Goal: Task Accomplishment & Management: Manage account settings

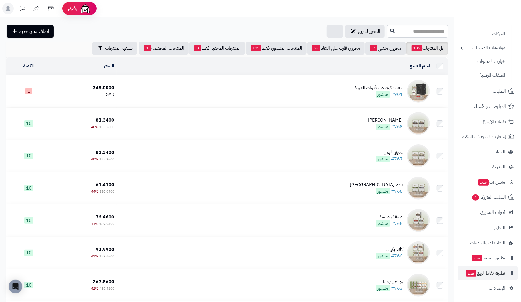
scroll to position [58, 0]
click at [493, 285] on span "الإعدادات" at bounding box center [497, 288] width 16 height 8
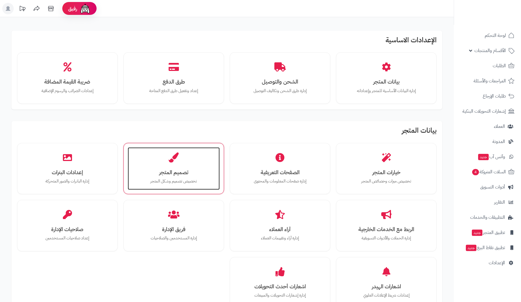
click at [162, 158] on div "تصميم المتجر تخصيص تصميم وشكل المتجر" at bounding box center [174, 168] width 92 height 43
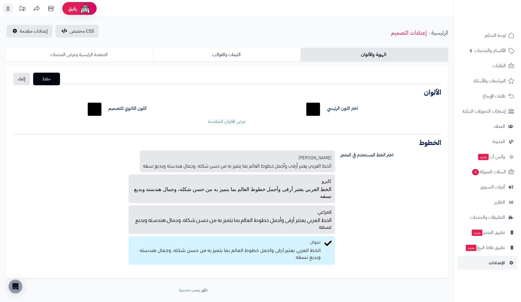
click at [92, 56] on link "الصفحة الرئيسية وعرض المنتجات" at bounding box center [80, 55] width 148 height 14
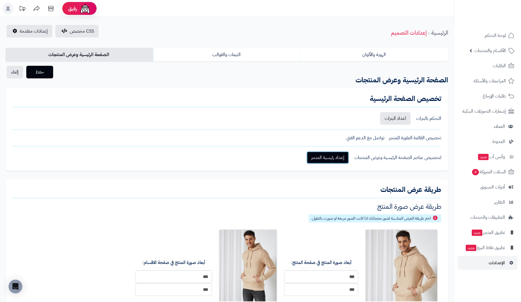
click at [340, 156] on link "إعداد رئيسية المتجر" at bounding box center [328, 157] width 42 height 13
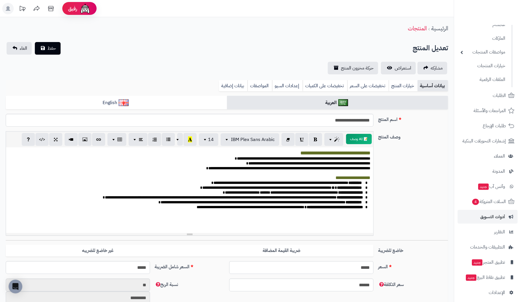
scroll to position [58, 0]
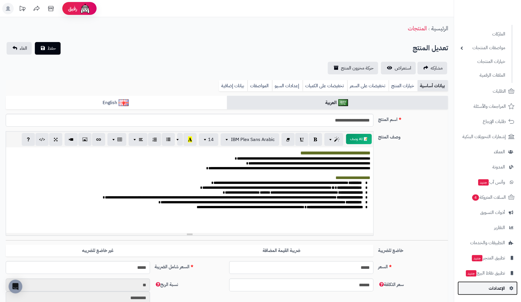
click at [258, 285] on span "الإعدادات" at bounding box center [497, 288] width 16 height 8
click at [258, 286] on span "الإعدادات" at bounding box center [497, 288] width 16 height 8
click at [178, 55] on div "**********" at bounding box center [227, 58] width 454 height 32
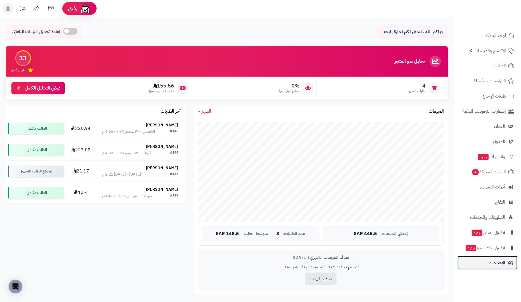
click at [491, 263] on span "الإعدادات" at bounding box center [497, 263] width 16 height 8
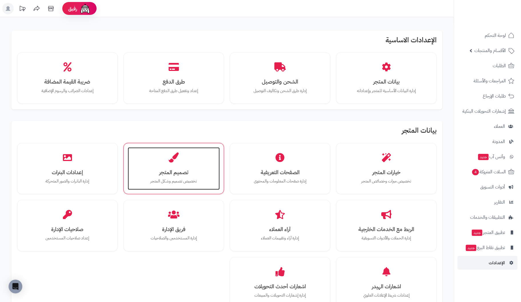
click at [160, 154] on div "تصميم المتجر تخصيص تصميم وشكل المتجر" at bounding box center [174, 168] width 92 height 43
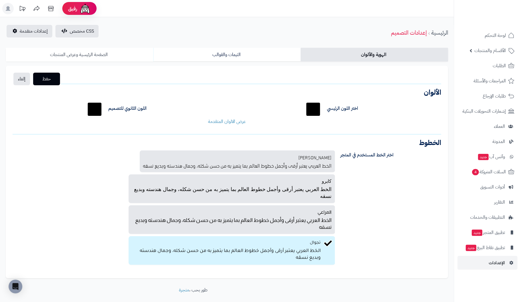
click at [89, 53] on link "الصفحة الرئيسية وعرض المنتجات" at bounding box center [80, 55] width 148 height 14
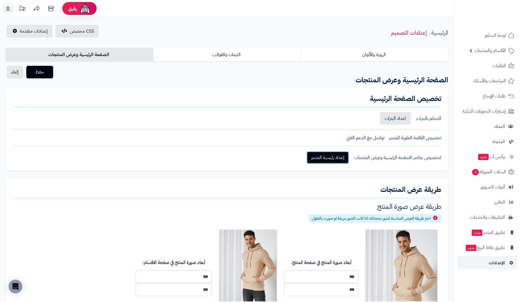
click at [344, 159] on link "إعداد رئيسية المتجر" at bounding box center [328, 157] width 42 height 13
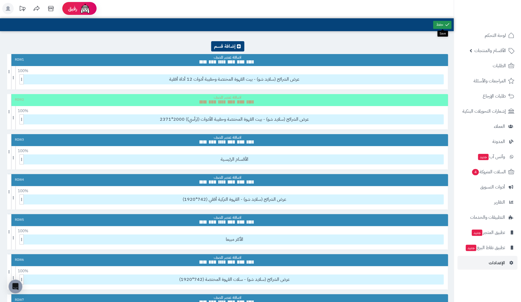
click at [443, 23] on link at bounding box center [442, 25] width 18 height 8
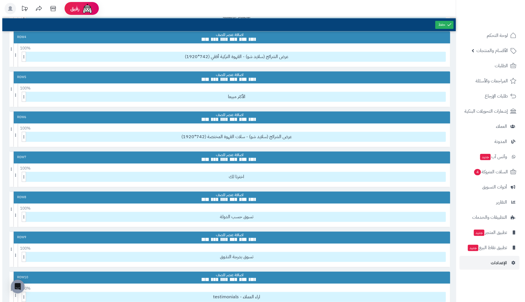
scroll to position [143, 0]
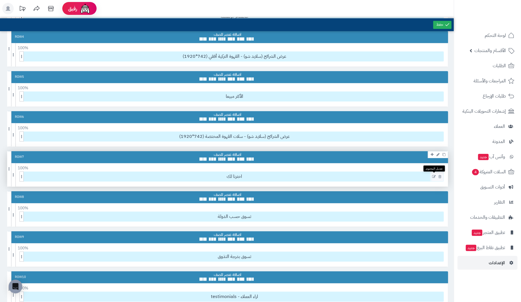
click at [435, 175] on icon at bounding box center [434, 177] width 4 height 4
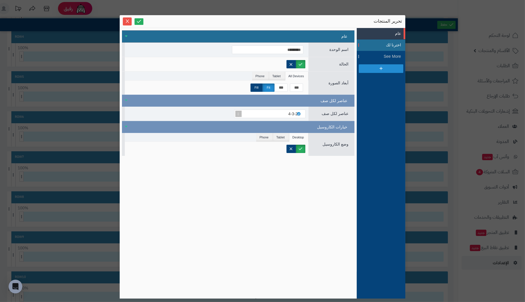
click at [392, 43] on span "اخترنا لك" at bounding box center [389, 45] width 26 height 6
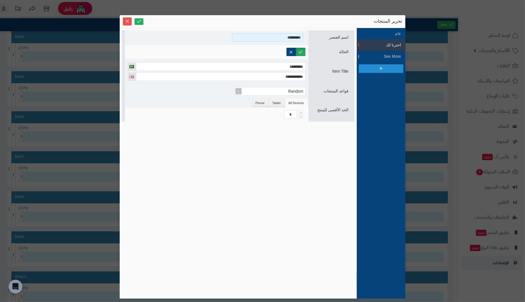
drag, startPoint x: 272, startPoint y: 36, endPoint x: 439, endPoint y: 36, distance: 166.7
click at [439, 36] on div "**********" at bounding box center [262, 151] width 525 height 302
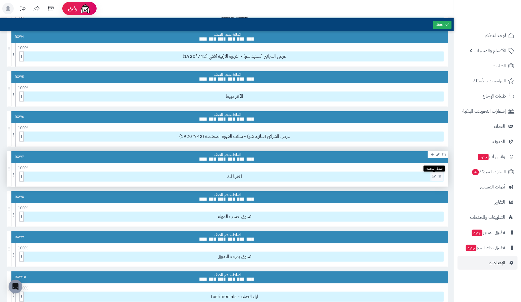
click at [434, 175] on icon at bounding box center [434, 177] width 4 height 4
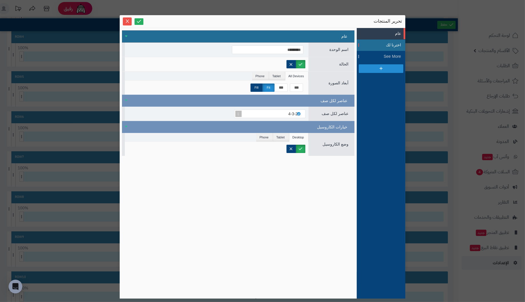
click at [396, 44] on span "اخترنا لك" at bounding box center [389, 45] width 26 height 6
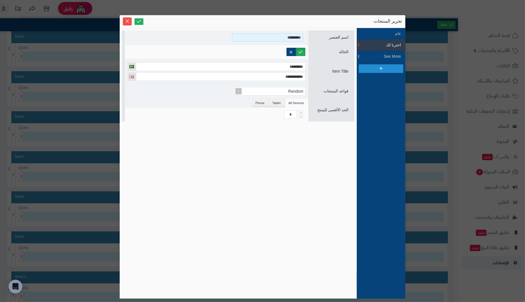
drag, startPoint x: 279, startPoint y: 36, endPoint x: 332, endPoint y: 33, distance: 52.4
click at [326, 33] on div "اسم العنصر *********" at bounding box center [238, 37] width 233 height 14
type input "**********"
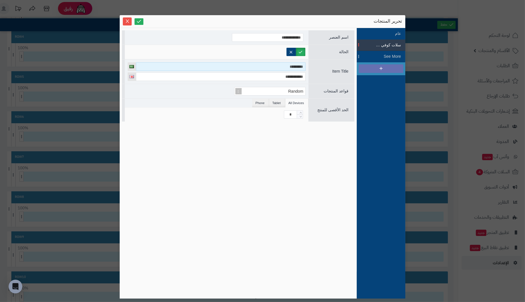
drag, startPoint x: 268, startPoint y: 68, endPoint x: 359, endPoint y: 67, distance: 91.2
click at [359, 67] on div "**********" at bounding box center [263, 163] width 286 height 270
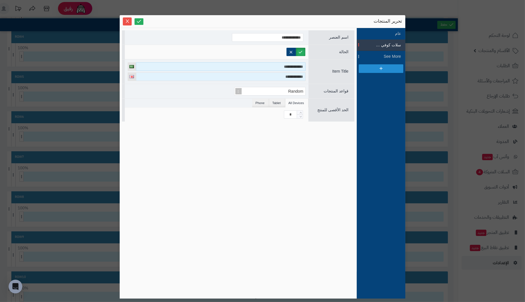
type input "**********"
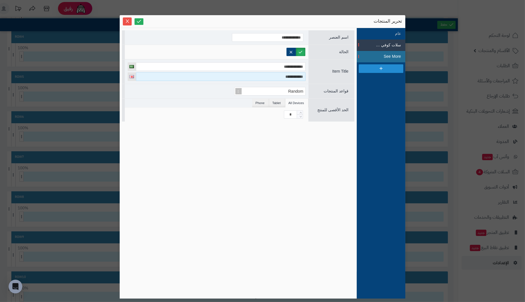
drag, startPoint x: 270, startPoint y: 76, endPoint x: 370, endPoint y: 61, distance: 100.8
click at [370, 61] on div "**********" at bounding box center [263, 163] width 286 height 270
type input "**********"
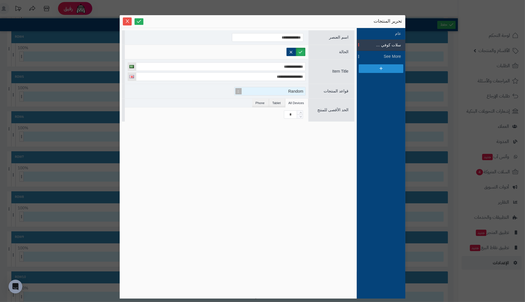
click at [278, 90] on div "Random" at bounding box center [273, 91] width 66 height 8
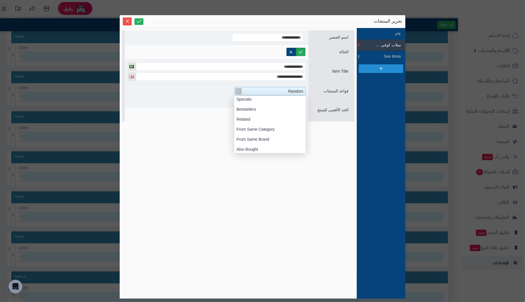
scroll to position [0, 0]
click at [265, 139] on div "From Same Category" at bounding box center [269, 141] width 71 height 10
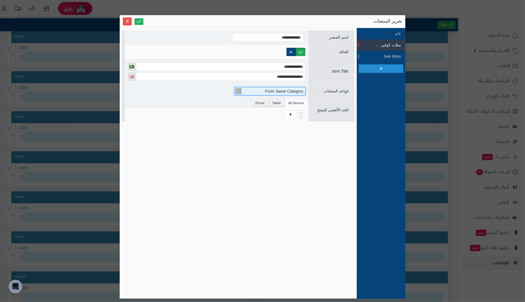
click at [268, 90] on span "From Same Category" at bounding box center [284, 91] width 38 height 5
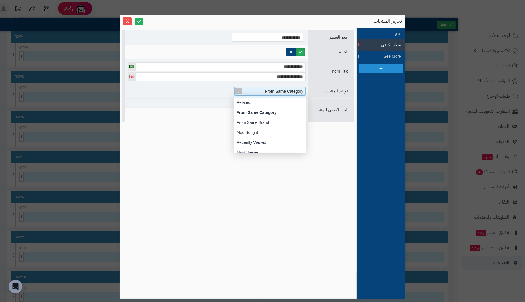
scroll to position [29, 0]
click at [279, 113] on div "From Same Category" at bounding box center [269, 112] width 71 height 10
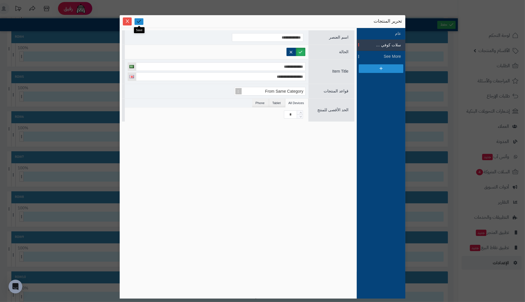
click at [138, 19] on link at bounding box center [139, 21] width 9 height 7
click at [125, 20] on icon "Close" at bounding box center [127, 21] width 5 height 5
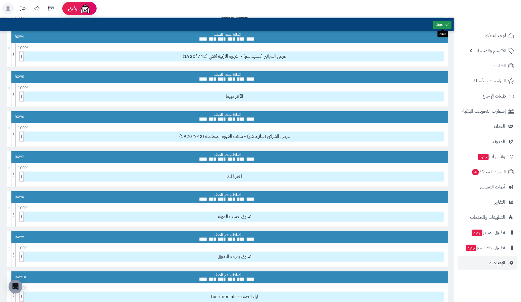
click at [445, 25] on icon at bounding box center [447, 24] width 5 height 5
click at [434, 175] on icon at bounding box center [434, 177] width 4 height 4
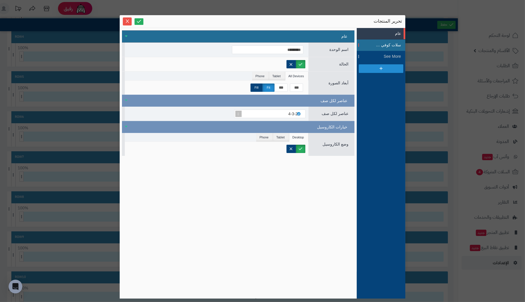
click at [390, 43] on span "سلات كوفي ديو" at bounding box center [389, 45] width 26 height 6
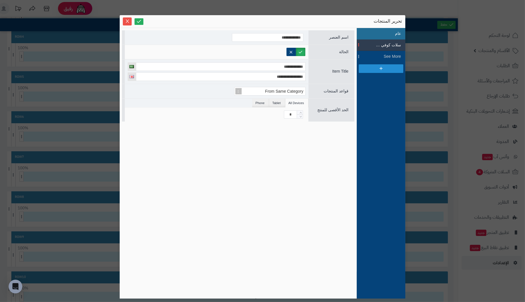
click at [392, 33] on li "عام" at bounding box center [381, 33] width 49 height 11
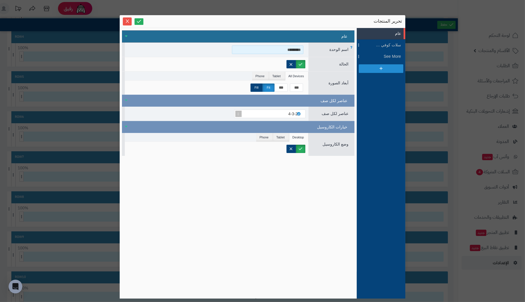
drag, startPoint x: 269, startPoint y: 48, endPoint x: 341, endPoint y: 47, distance: 72.6
click at [341, 47] on div "اسم الوحدة *********" at bounding box center [238, 50] width 233 height 14
type input "*"
type input "**********"
click at [266, 138] on li "Phone" at bounding box center [264, 137] width 17 height 9
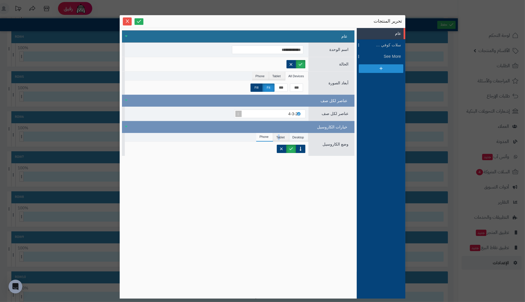
drag, startPoint x: 279, startPoint y: 135, endPoint x: 291, endPoint y: 135, distance: 11.7
click at [280, 135] on li "Tablet" at bounding box center [281, 137] width 16 height 9
click at [296, 135] on li "Desktop" at bounding box center [299, 137] width 19 height 9
click at [340, 63] on span "الحالة" at bounding box center [343, 64] width 9 height 5
click at [344, 81] on span "أبعاد الصورة" at bounding box center [339, 83] width 20 height 5
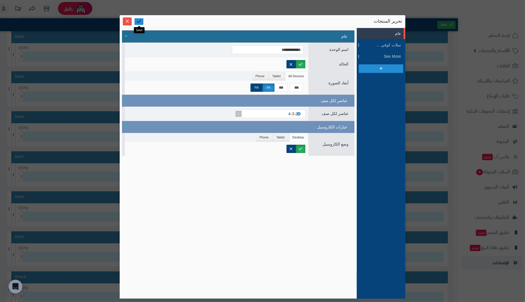
click at [137, 21] on icon at bounding box center [138, 21] width 5 height 5
click at [127, 20] on icon "Close" at bounding box center [127, 21] width 5 height 5
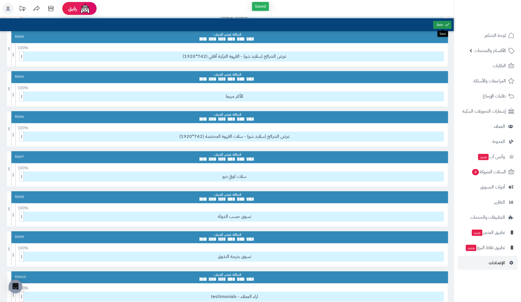
click at [444, 22] on link at bounding box center [442, 25] width 18 height 8
click at [435, 175] on icon at bounding box center [434, 177] width 4 height 4
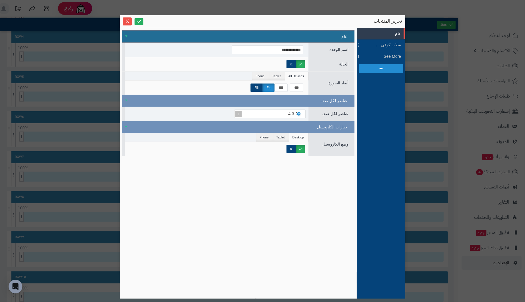
click at [396, 33] on li "عام" at bounding box center [381, 33] width 49 height 11
click at [391, 44] on span "سلات كوفي ديو" at bounding box center [389, 45] width 26 height 6
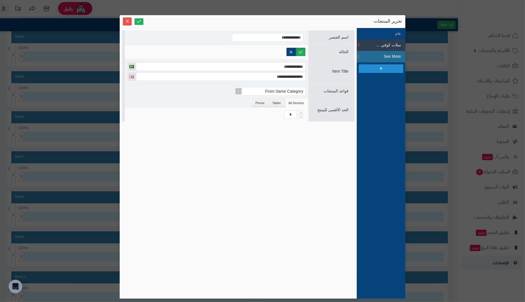
click at [395, 55] on span "See More" at bounding box center [389, 56] width 26 height 6
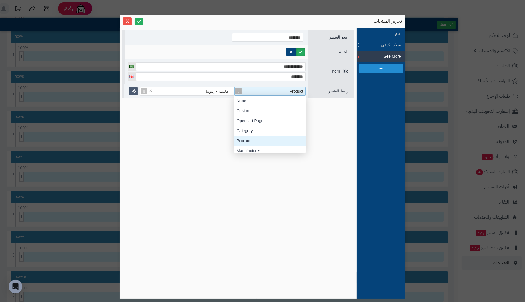
click at [261, 91] on div "Product" at bounding box center [273, 91] width 66 height 8
click at [264, 129] on div "Category" at bounding box center [269, 131] width 71 height 10
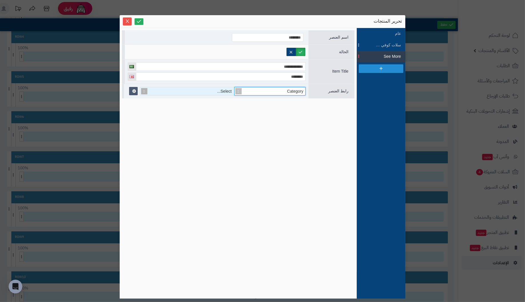
click at [205, 89] on div "Select..." at bounding box center [190, 91] width 87 height 8
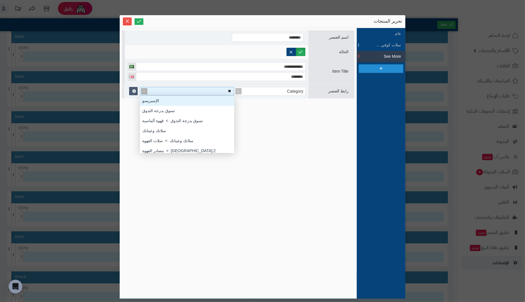
scroll to position [4, 0]
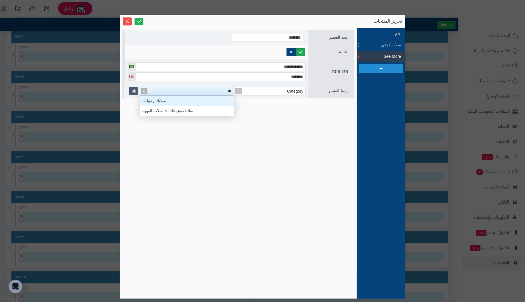
type input "***"
click at [172, 112] on div "سلاتك وعيناتك > سلات القهوة" at bounding box center [187, 111] width 94 height 10
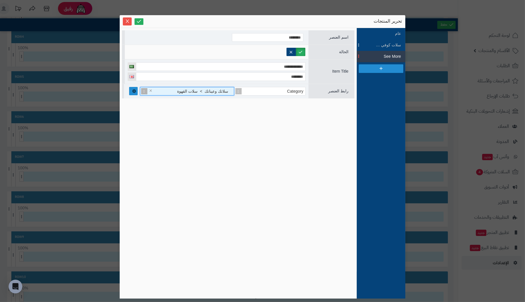
click at [135, 91] on icon at bounding box center [134, 91] width 4 height 4
click at [148, 127] on div "**********" at bounding box center [238, 163] width 233 height 266
click at [142, 22] on link at bounding box center [139, 21] width 9 height 7
click at [127, 21] on icon "Close" at bounding box center [127, 20] width 3 height 3
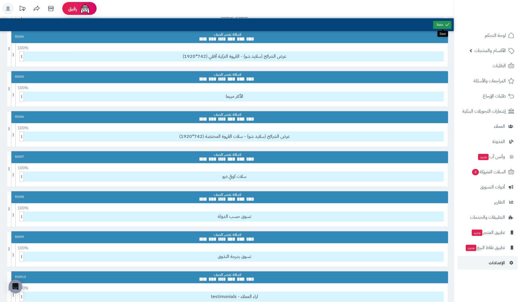
click at [441, 24] on link at bounding box center [442, 25] width 18 height 8
click at [434, 175] on icon at bounding box center [434, 177] width 4 height 4
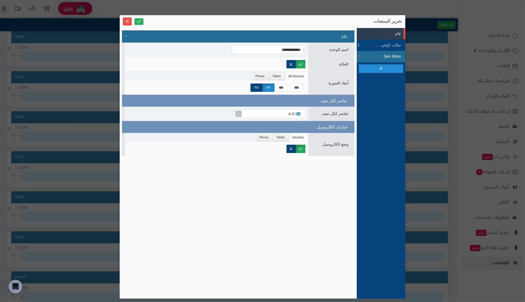
click at [388, 54] on span "See More" at bounding box center [389, 56] width 26 height 6
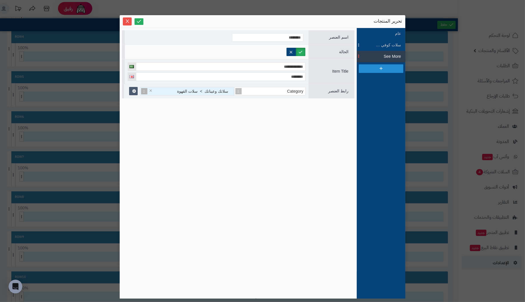
click at [194, 89] on span "سلاتك وعيناتك > سلات القهوة" at bounding box center [202, 91] width 51 height 5
click at [200, 123] on div "**********" at bounding box center [238, 163] width 233 height 266
click at [203, 91] on span "سلاتك وعيناتك > سلات القهوة" at bounding box center [202, 91] width 51 height 5
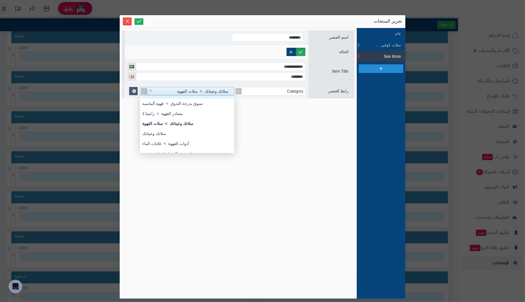
scroll to position [149, 0]
click at [162, 132] on div "سلاتك وعيناتك" at bounding box center [187, 132] width 94 height 10
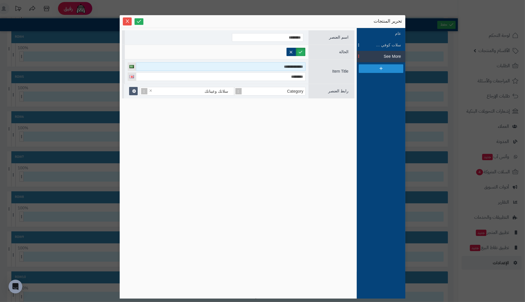
click at [152, 66] on input "**********" at bounding box center [221, 66] width 170 height 9
click at [140, 20] on icon at bounding box center [138, 21] width 5 height 5
click at [126, 19] on button "Close" at bounding box center [127, 21] width 9 height 8
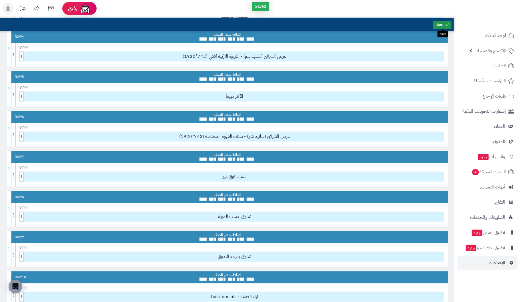
click at [437, 23] on link at bounding box center [442, 25] width 18 height 8
click at [433, 175] on icon at bounding box center [434, 177] width 4 height 4
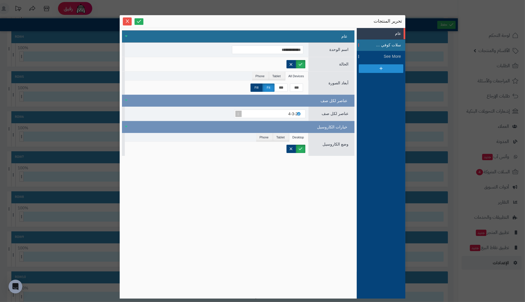
click at [388, 43] on span "سلات كوفي ديو" at bounding box center [389, 45] width 26 height 6
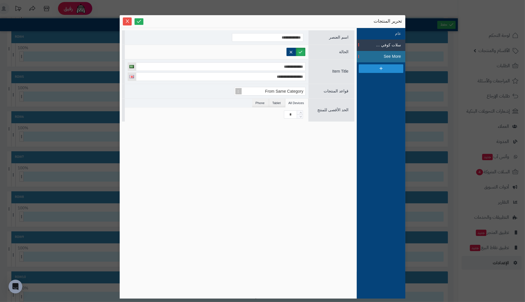
click at [391, 55] on span "See More" at bounding box center [389, 56] width 26 height 6
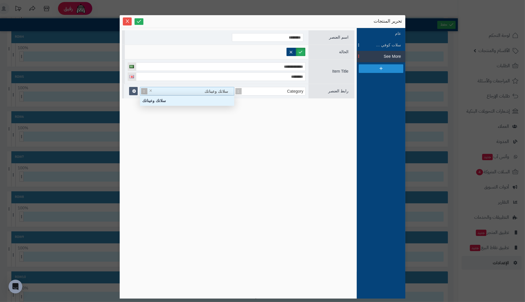
click at [174, 90] on div "سلاتك وعيناتك" at bounding box center [190, 91] width 87 height 8
drag, startPoint x: 174, startPoint y: 90, endPoint x: 172, endPoint y: 85, distance: 5.6
click at [172, 85] on div "Category سلاتك وعيناتك × سلاتك وعيناتك" at bounding box center [216, 91] width 185 height 14
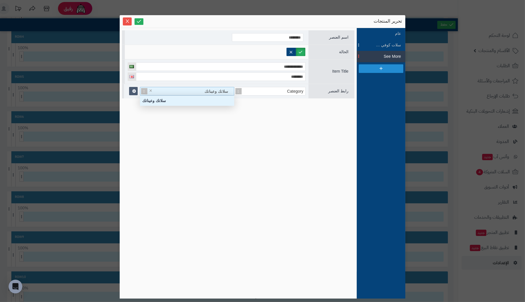
type input "*"
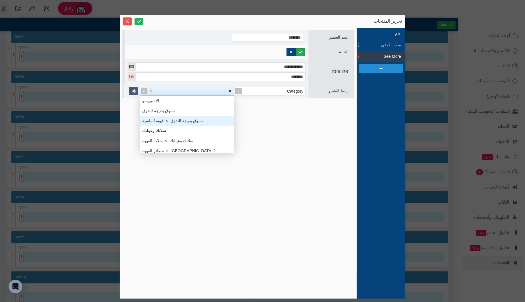
scroll to position [3, 0]
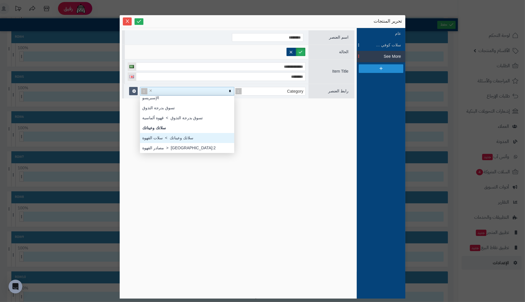
click at [190, 136] on div "سلاتك وعيناتك > سلات القهوة" at bounding box center [187, 138] width 94 height 10
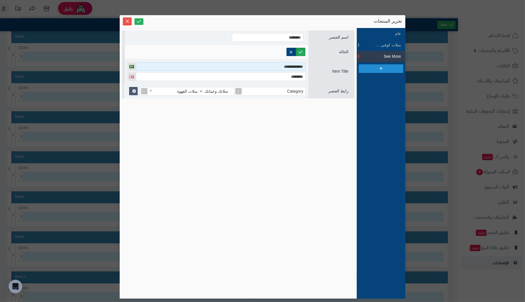
drag, startPoint x: 268, startPoint y: 67, endPoint x: 327, endPoint y: 63, distance: 58.7
click at [327, 63] on div "**********" at bounding box center [238, 71] width 233 height 25
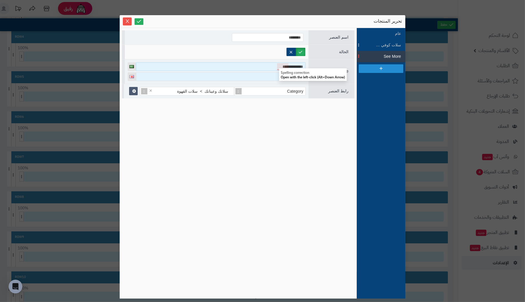
type input "**********"
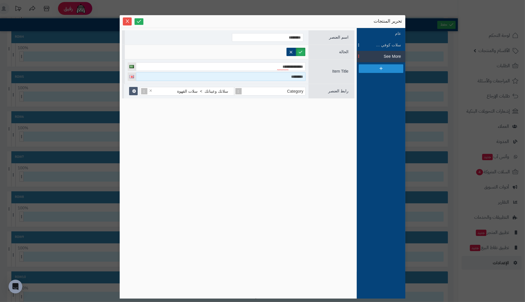
drag, startPoint x: 273, startPoint y: 78, endPoint x: 379, endPoint y: 77, distance: 105.8
click at [379, 77] on div "**********" at bounding box center [263, 163] width 286 height 270
type input "**********"
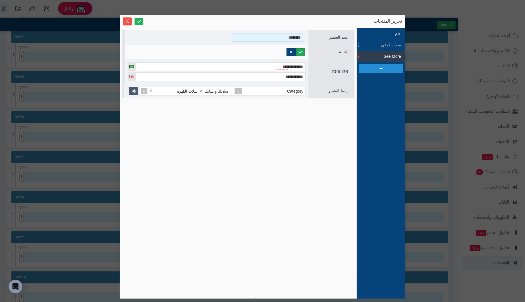
click at [242, 37] on input "********" at bounding box center [267, 37] width 71 height 9
click at [140, 20] on icon at bounding box center [138, 21] width 5 height 5
click at [128, 22] on icon "Close" at bounding box center [127, 20] width 3 height 3
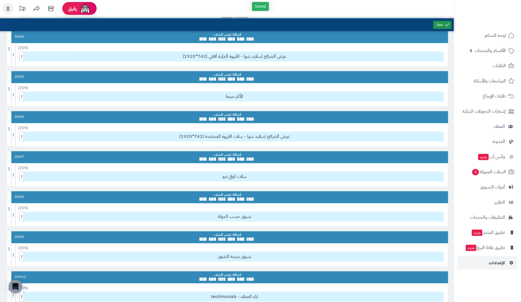
click at [441, 25] on link at bounding box center [442, 25] width 18 height 8
click at [437, 153] on icon at bounding box center [438, 155] width 3 height 4
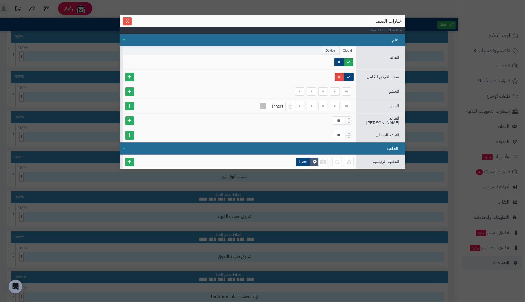
click at [330, 48] on li "Device" at bounding box center [331, 50] width 17 height 9
click at [347, 50] on li "Global" at bounding box center [348, 50] width 17 height 9
click at [390, 75] on span "صف العرض الكامل" at bounding box center [383, 76] width 33 height 5
click at [391, 91] on span "الحشو" at bounding box center [394, 91] width 10 height 5
click at [125, 22] on icon "Close" at bounding box center [127, 21] width 5 height 5
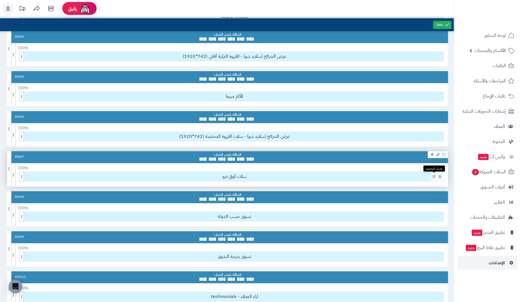
click at [434, 175] on icon at bounding box center [434, 177] width 4 height 4
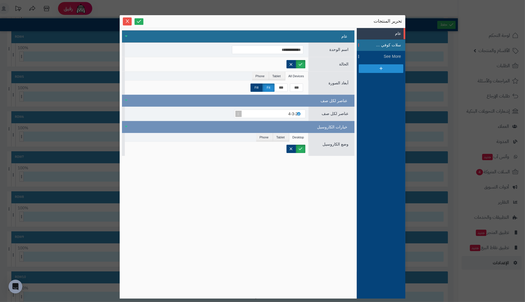
click at [396, 43] on span "سلات كوفي ديو" at bounding box center [389, 45] width 26 height 6
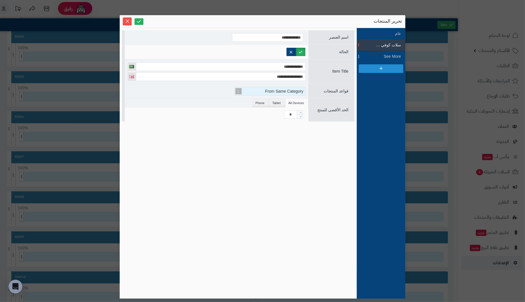
click at [270, 90] on span "From Same Category" at bounding box center [284, 91] width 38 height 5
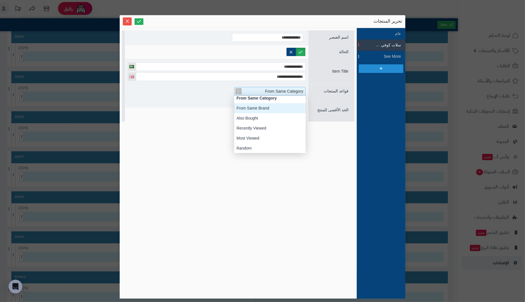
scroll to position [63, 0]
click at [254, 147] on div "Advanced" at bounding box center [269, 148] width 71 height 10
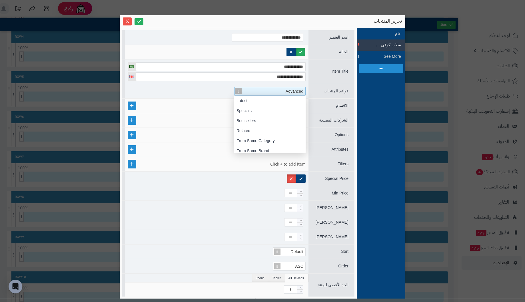
click at [259, 89] on div "Advanced" at bounding box center [273, 91] width 66 height 8
click at [253, 139] on div "Custom" at bounding box center [269, 141] width 71 height 10
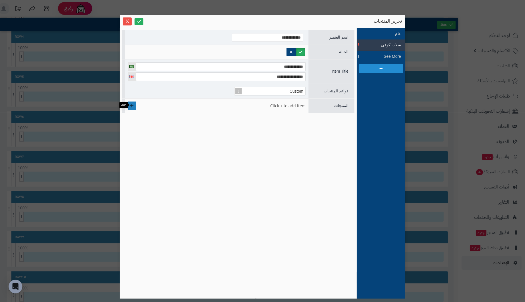
click at [136, 103] on link at bounding box center [132, 105] width 9 height 9
click at [254, 105] on div "Select..." at bounding box center [270, 106] width 66 height 8
click at [231, 103] on link at bounding box center [230, 105] width 9 height 8
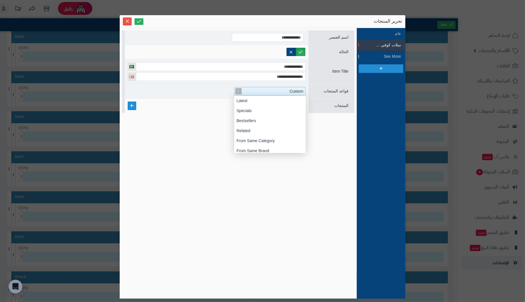
scroll to position [57, 0]
click at [238, 89] on span at bounding box center [239, 91] width 8 height 8
click at [256, 139] on div "Random" at bounding box center [269, 141] width 71 height 10
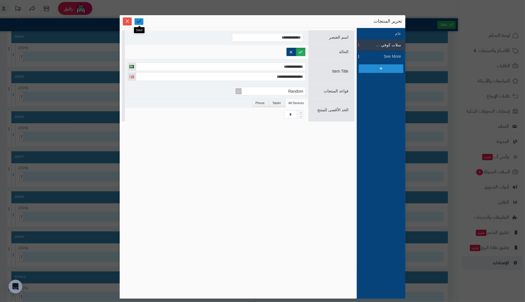
click at [141, 21] on icon at bounding box center [138, 21] width 5 height 5
click at [398, 33] on li "عام" at bounding box center [381, 33] width 49 height 11
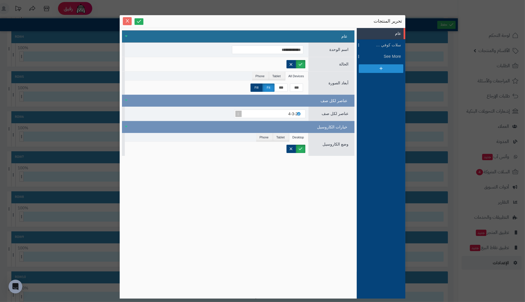
click at [128, 20] on icon "Close" at bounding box center [127, 21] width 5 height 5
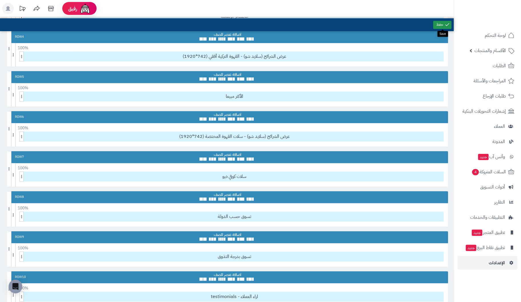
click at [437, 23] on link at bounding box center [442, 25] width 18 height 8
click at [433, 175] on icon at bounding box center [434, 177] width 4 height 4
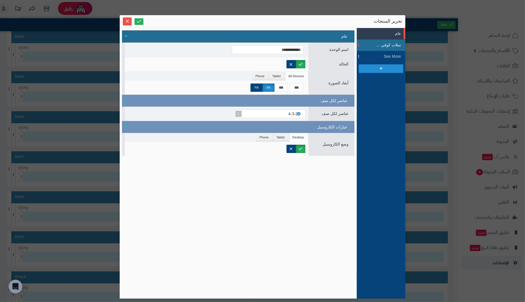
click at [396, 46] on span "سلات كوفي ديو" at bounding box center [389, 45] width 26 height 6
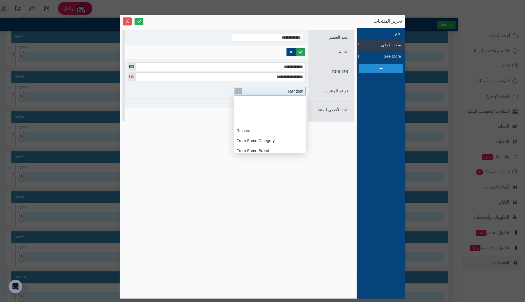
click at [297, 91] on span "Random" at bounding box center [295, 91] width 15 height 5
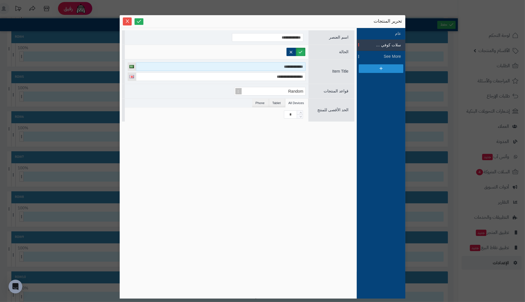
click at [278, 67] on input "**********" at bounding box center [221, 66] width 170 height 9
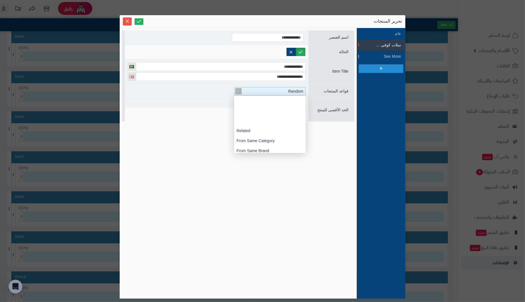
click at [274, 90] on div "Random" at bounding box center [273, 91] width 66 height 8
click at [271, 98] on div "From Same Category" at bounding box center [269, 101] width 71 height 10
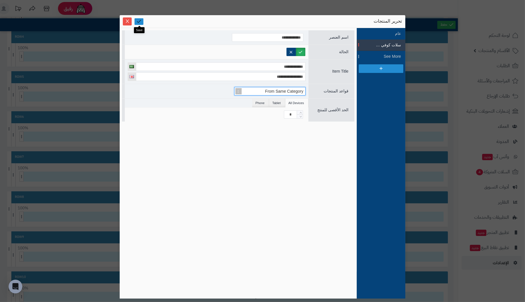
click at [139, 21] on icon at bounding box center [138, 21] width 5 height 5
click at [127, 21] on icon "Close" at bounding box center [127, 20] width 3 height 3
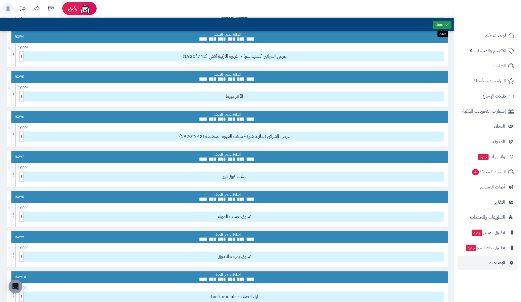
click at [443, 21] on link at bounding box center [442, 25] width 18 height 8
click at [434, 175] on icon at bounding box center [434, 177] width 4 height 4
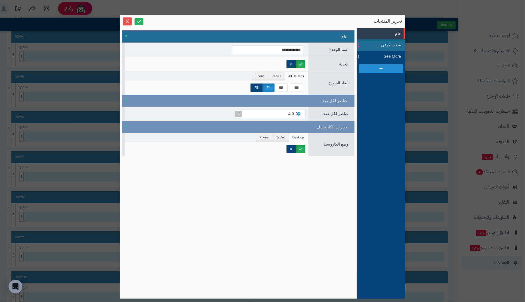
click at [396, 45] on span "سلات كوفي ديو" at bounding box center [389, 45] width 26 height 6
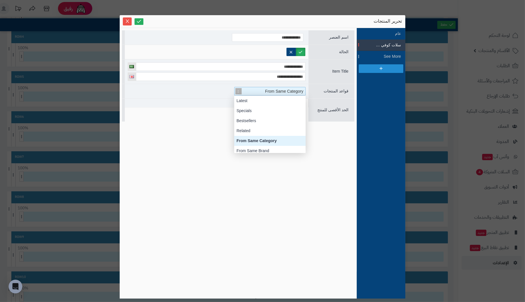
scroll to position [57, 0]
click at [293, 90] on span "From Same Category" at bounding box center [284, 91] width 38 height 5
click at [257, 110] on div "Specials" at bounding box center [269, 111] width 71 height 10
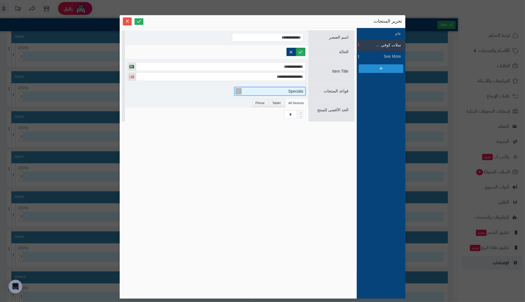
click at [251, 89] on div "Specials" at bounding box center [273, 91] width 66 height 8
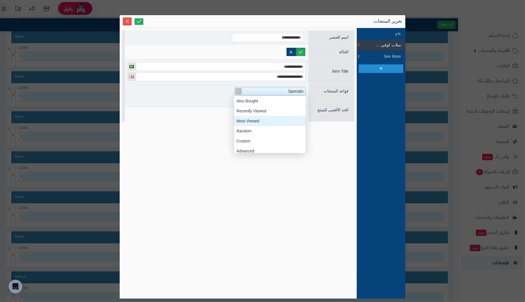
scroll to position [63, 0]
click at [254, 144] on div "Advanced" at bounding box center [269, 148] width 71 height 10
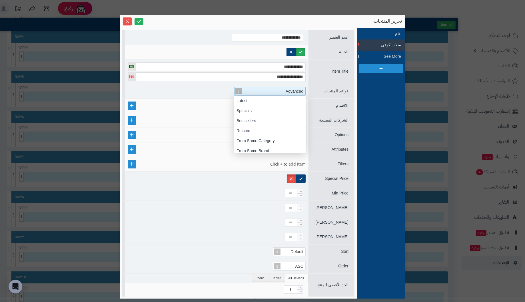
click at [276, 91] on div "Advanced" at bounding box center [273, 91] width 66 height 8
click at [268, 140] on div "Custom" at bounding box center [269, 141] width 71 height 10
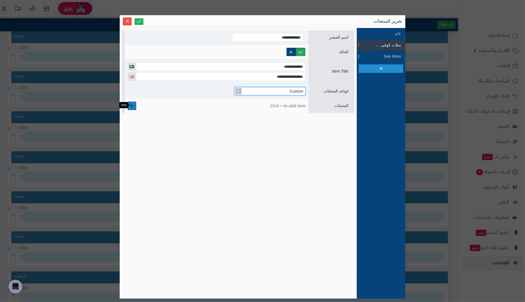
click at [135, 104] on link at bounding box center [132, 105] width 9 height 9
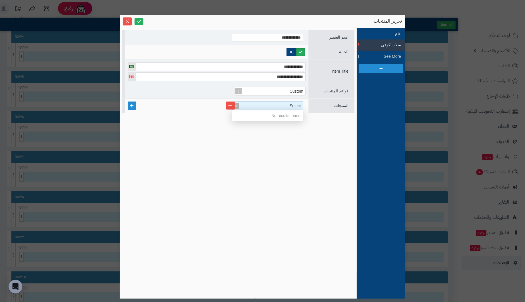
click at [271, 102] on div "Select..." at bounding box center [270, 106] width 66 height 8
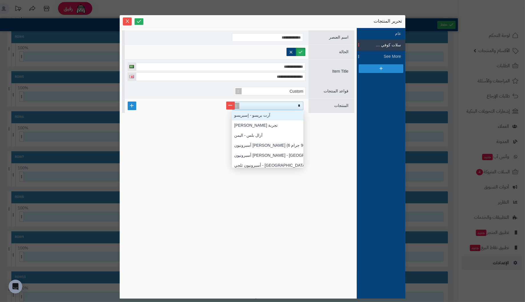
scroll to position [57, 0]
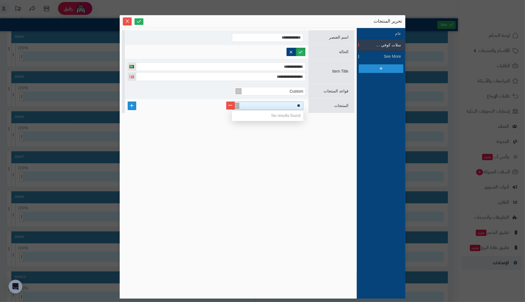
type input "*"
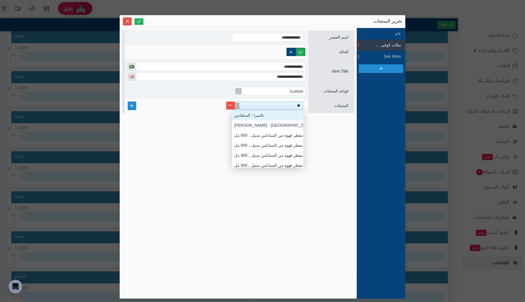
type input "*"
type input "**"
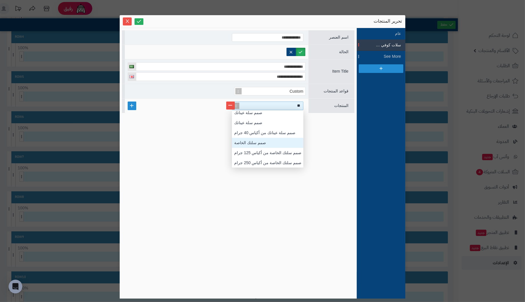
click at [258, 144] on div "صمم سلتك الخاصة" at bounding box center [267, 143] width 71 height 10
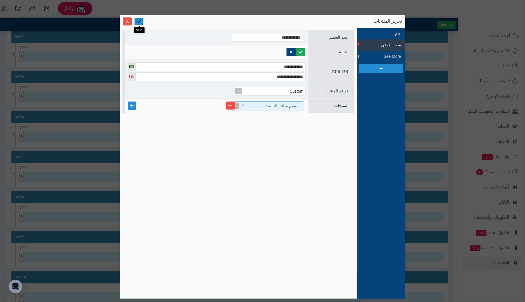
click at [138, 21] on icon at bounding box center [138, 21] width 5 height 5
click at [125, 19] on icon "Close" at bounding box center [127, 21] width 5 height 5
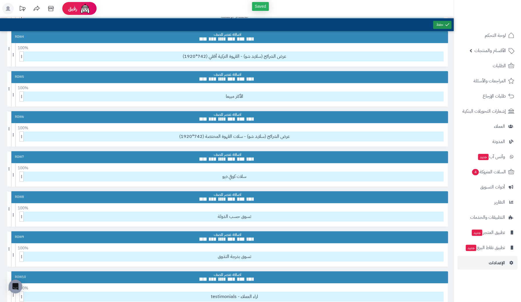
click at [448, 25] on icon at bounding box center [447, 24] width 5 height 5
click at [433, 175] on icon at bounding box center [434, 177] width 4 height 4
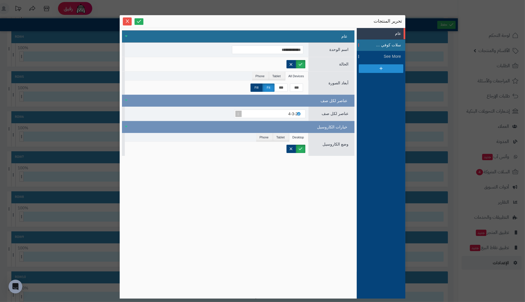
click at [393, 45] on span "سلات كوفي ديو" at bounding box center [389, 45] width 26 height 6
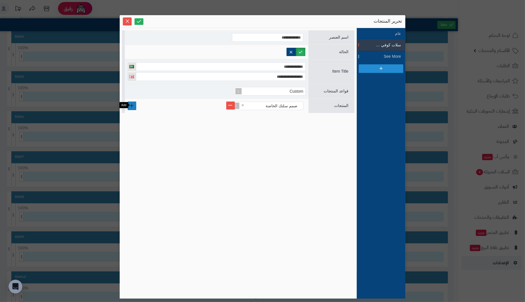
click at [134, 105] on link at bounding box center [132, 105] width 9 height 9
click at [134, 105] on link at bounding box center [132, 110] width 9 height 19
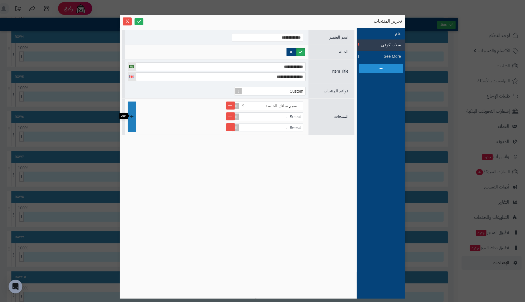
click at [134, 105] on link at bounding box center [132, 116] width 9 height 30
click at [134, 105] on link at bounding box center [132, 121] width 9 height 41
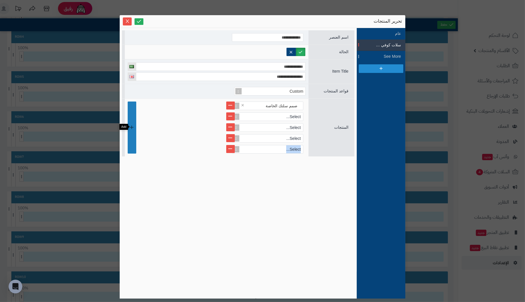
click at [134, 105] on link at bounding box center [132, 127] width 9 height 52
click at [134, 105] on link at bounding box center [132, 132] width 9 height 63
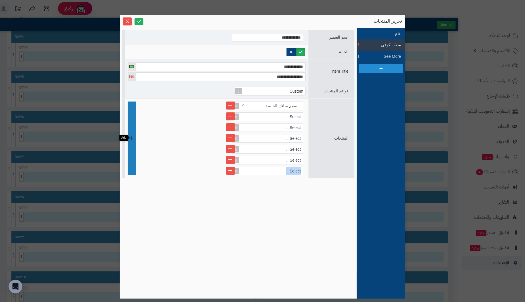
click at [134, 105] on link at bounding box center [132, 138] width 9 height 74
click at [135, 142] on link at bounding box center [132, 143] width 9 height 85
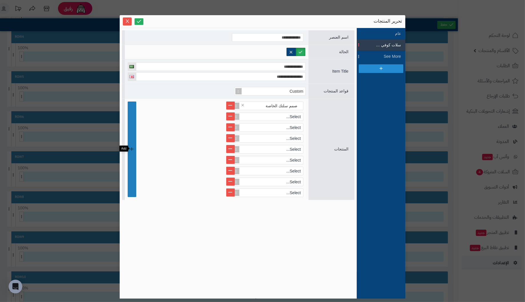
click at [135, 142] on link at bounding box center [132, 148] width 9 height 95
click at [135, 142] on link at bounding box center [132, 154] width 9 height 106
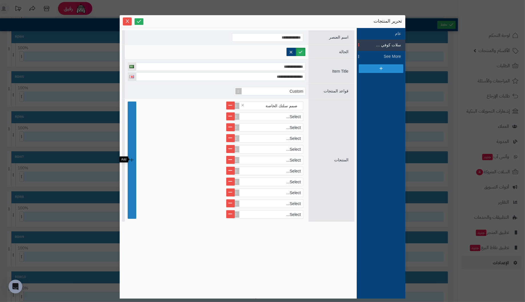
click at [133, 156] on link at bounding box center [132, 159] width 9 height 117
click at [133, 156] on link at bounding box center [132, 165] width 9 height 128
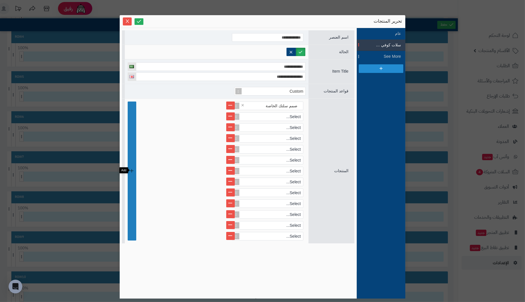
click at [133, 156] on link at bounding box center [132, 170] width 9 height 139
click at [133, 156] on link at bounding box center [132, 176] width 9 height 150
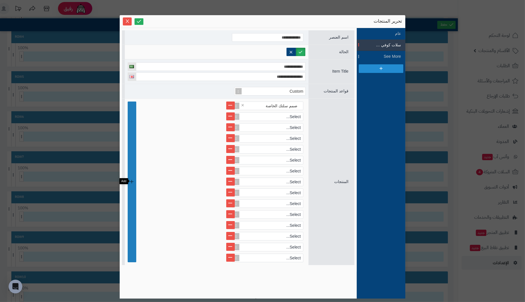
click at [133, 156] on link at bounding box center [132, 181] width 9 height 161
click at [133, 156] on link at bounding box center [132, 187] width 9 height 172
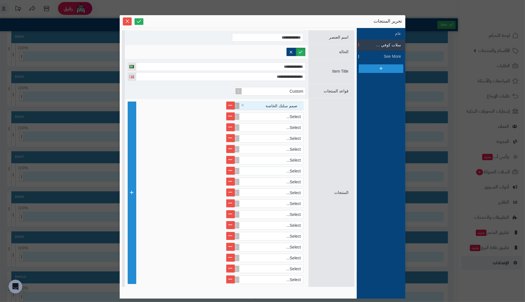
click at [264, 105] on div "صمم سلتك الخاصة" at bounding box center [270, 106] width 66 height 8
click at [258, 107] on div "Select..." at bounding box center [270, 106] width 66 height 8
click at [266, 105] on div "Select..." at bounding box center [270, 106] width 66 height 8
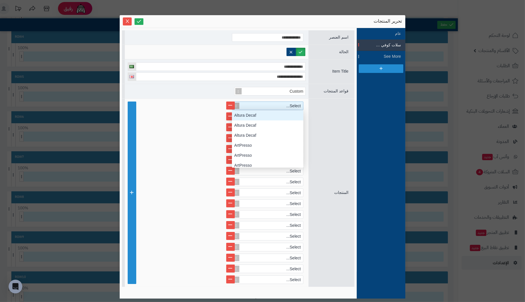
scroll to position [57, 0]
click at [286, 103] on div "Select..." at bounding box center [270, 106] width 66 height 8
type input "***"
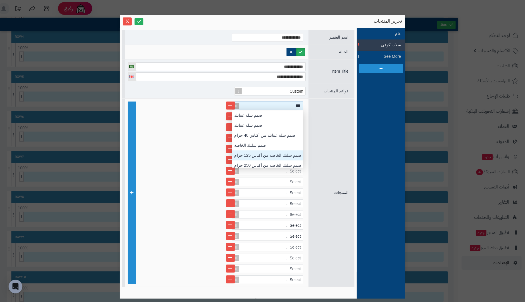
click at [278, 156] on div "صمم سلتك الخاصة من أكياس 125 جرام" at bounding box center [267, 155] width 71 height 10
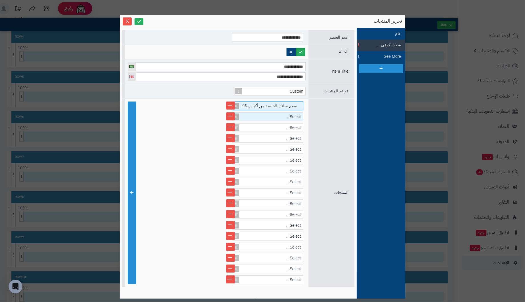
click at [261, 117] on div "Select..." at bounding box center [270, 117] width 66 height 8
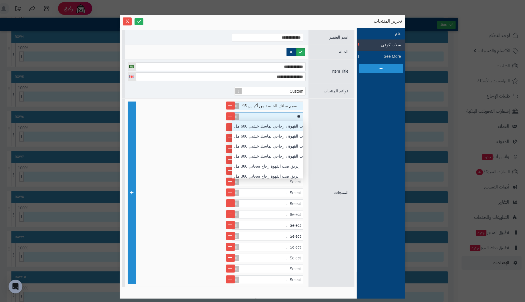
type input "***"
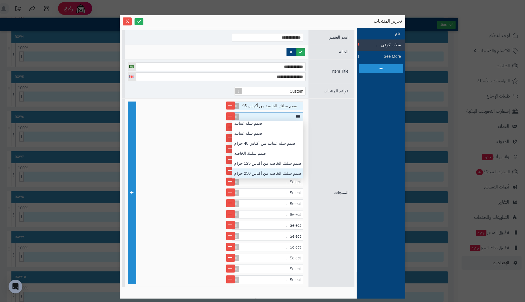
click at [264, 174] on div "صمم سلتك الخاصة من أكياس 250 جرام" at bounding box center [267, 173] width 71 height 10
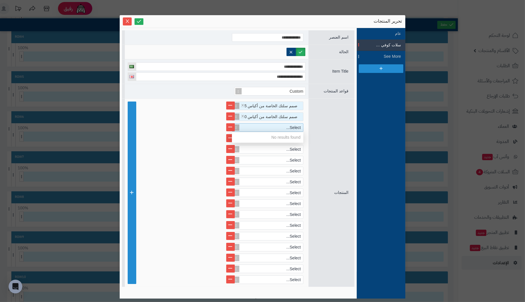
click at [297, 128] on div "Select..." at bounding box center [270, 127] width 66 height 8
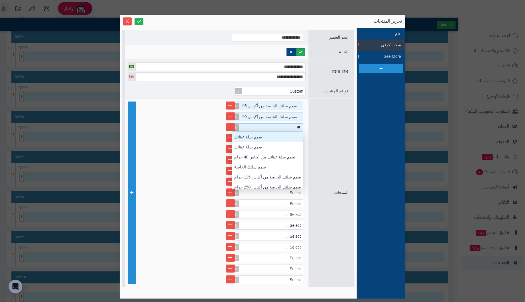
scroll to position [57, 0]
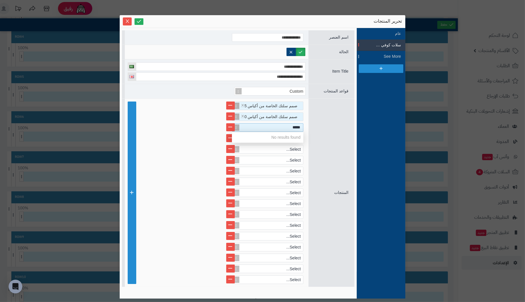
type input "***"
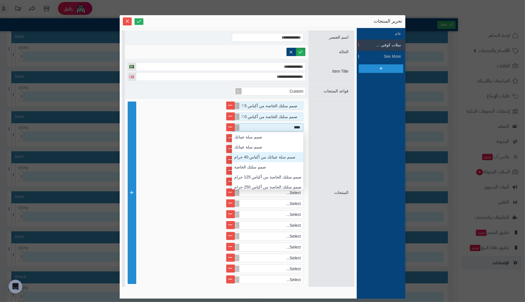
click at [291, 155] on div "صمم سلة عيناتك من أكياس 40 جرام" at bounding box center [267, 157] width 71 height 10
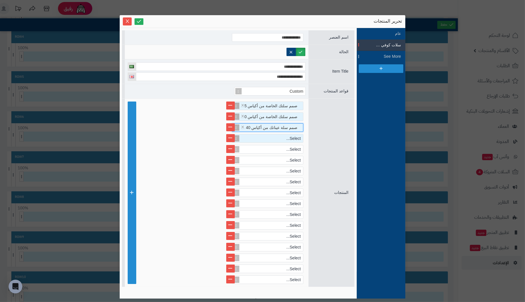
click at [265, 139] on div "Select..." at bounding box center [270, 138] width 66 height 8
type input "***"
click at [255, 148] on div "قمم إندونيسيا" at bounding box center [267, 148] width 71 height 10
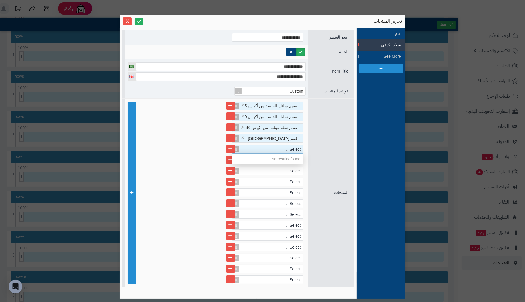
click at [284, 151] on div "Select..." at bounding box center [270, 149] width 66 height 8
type input "***"
click at [263, 158] on div "غامقة وطعمة" at bounding box center [267, 159] width 71 height 10
click at [291, 158] on div "Select..." at bounding box center [270, 160] width 66 height 8
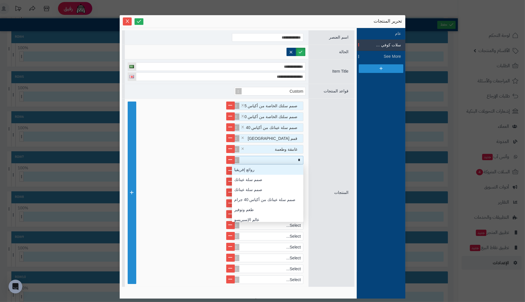
scroll to position [4, 0]
type input "**"
click at [260, 170] on div "عقيق اليمن" at bounding box center [267, 170] width 71 height 10
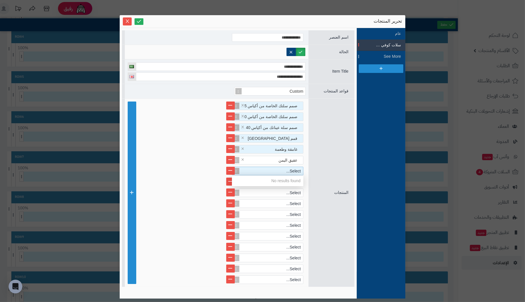
click at [284, 169] on div "Select..." at bounding box center [270, 171] width 66 height 8
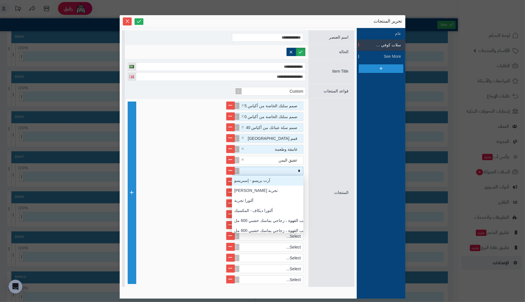
type input "**"
click at [274, 182] on div "تركيش توينز" at bounding box center [267, 181] width 71 height 10
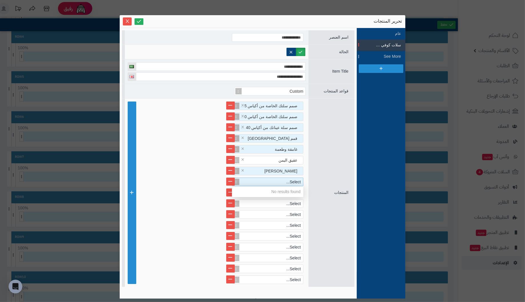
click at [285, 180] on div "Select..." at bounding box center [270, 182] width 66 height 8
type input "***"
click at [282, 192] on div "طعم وتوفير" at bounding box center [267, 191] width 71 height 10
click at [288, 191] on div "Select..." at bounding box center [270, 193] width 66 height 8
type input "***"
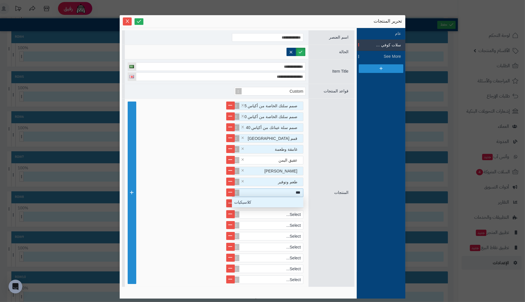
click at [283, 201] on div "كلاسيكيات" at bounding box center [267, 202] width 71 height 10
click at [286, 201] on div "Select..." at bounding box center [270, 204] width 66 height 8
type input "****"
click at [287, 212] on div "الراقية تقطير" at bounding box center [267, 213] width 71 height 10
click at [287, 212] on div "Select..." at bounding box center [270, 214] width 66 height 8
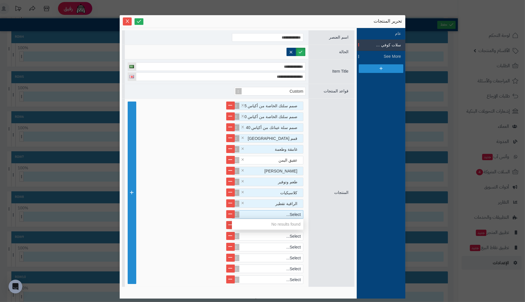
type input "*"
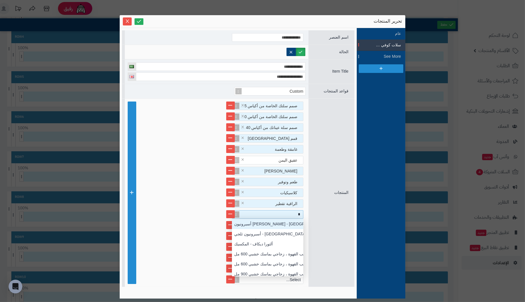
scroll to position [57, 0]
type input "***"
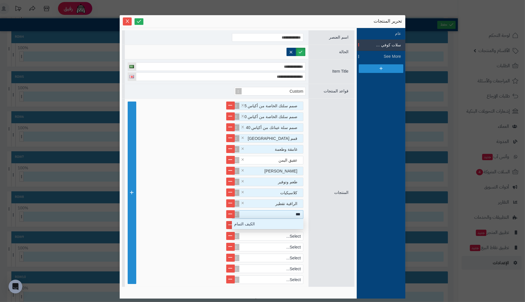
scroll to position [4, 0]
click at [281, 223] on div "الكيف التمام" at bounding box center [267, 224] width 71 height 10
click at [290, 223] on div "Select..." at bounding box center [270, 225] width 66 height 8
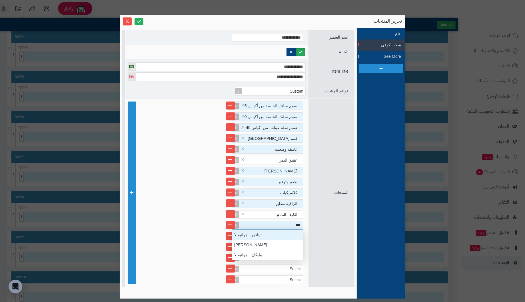
type input "****"
click at [283, 231] on div "جواهر البن" at bounding box center [267, 235] width 71 height 10
click at [291, 235] on div "Select..." at bounding box center [270, 236] width 66 height 8
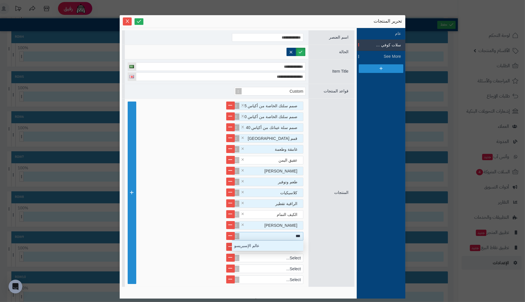
scroll to position [4, 0]
type input "****"
click at [283, 245] on div "عالم الإسبريسو" at bounding box center [267, 246] width 71 height 10
click at [286, 245] on div "Select..." at bounding box center [270, 247] width 66 height 8
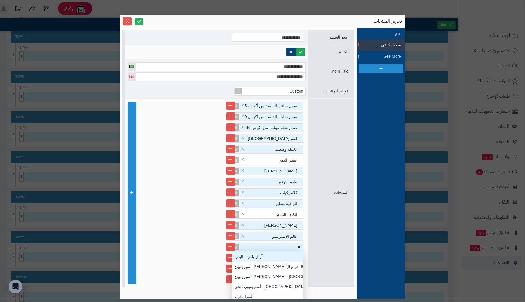
scroll to position [0, 0]
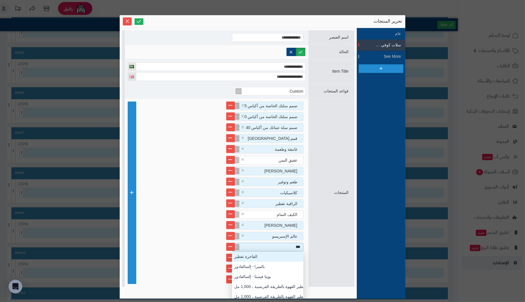
type input "****"
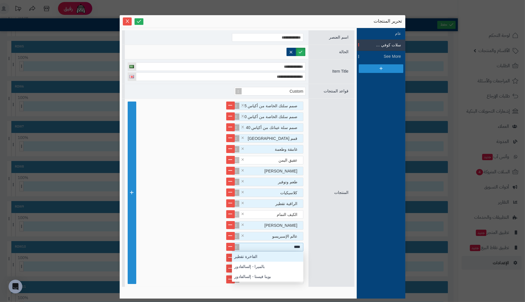
click at [281, 255] on div "الفاخرة تقطير" at bounding box center [267, 257] width 71 height 10
click at [284, 256] on div "Select..." at bounding box center [270, 258] width 66 height 8
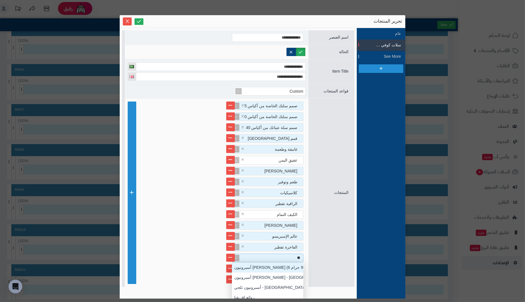
type input "***"
click at [276, 268] on div "روائع إفريقيا" at bounding box center [267, 267] width 71 height 10
click at [286, 266] on div "Select..." at bounding box center [270, 269] width 66 height 8
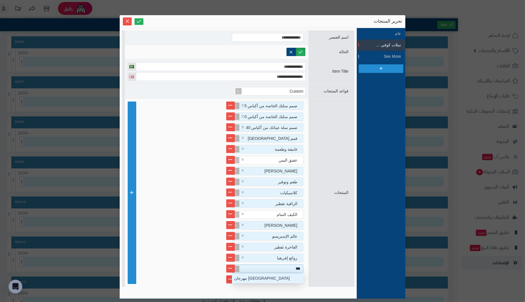
type input "****"
click at [277, 277] on div "مهرجان كولومبيا" at bounding box center [267, 278] width 71 height 10
click at [231, 280] on link at bounding box center [230, 279] width 9 height 8
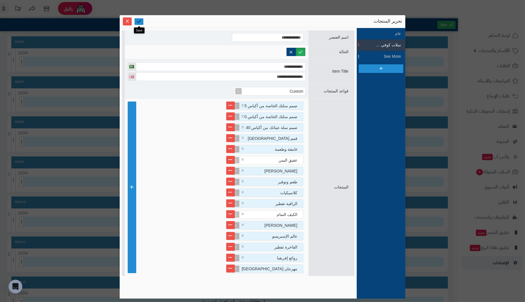
click at [142, 22] on link at bounding box center [139, 21] width 9 height 7
click at [129, 21] on icon "Close" at bounding box center [127, 21] width 5 height 5
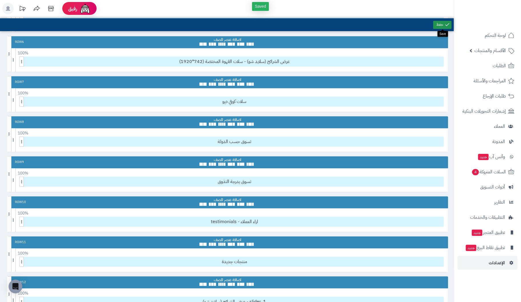
click at [442, 25] on link at bounding box center [442, 25] width 18 height 8
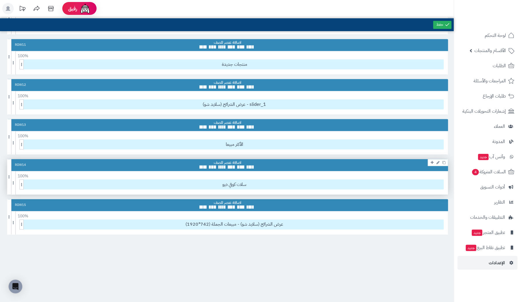
scroll to position [418, 0]
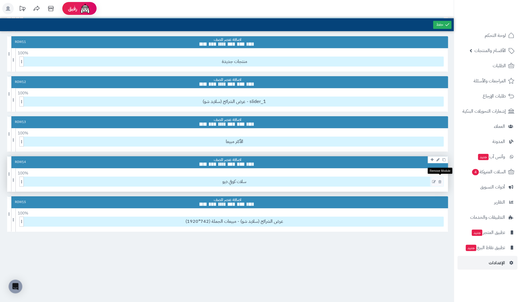
click at [441, 180] on icon at bounding box center [440, 182] width 3 height 4
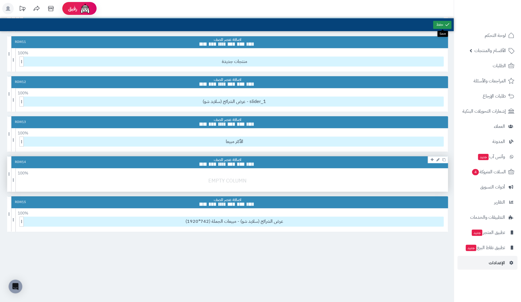
click at [437, 23] on link at bounding box center [442, 25] width 18 height 8
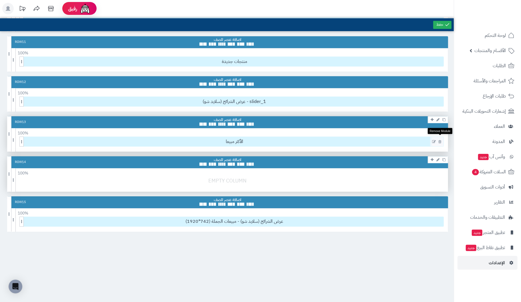
click at [439, 140] on icon at bounding box center [440, 142] width 3 height 4
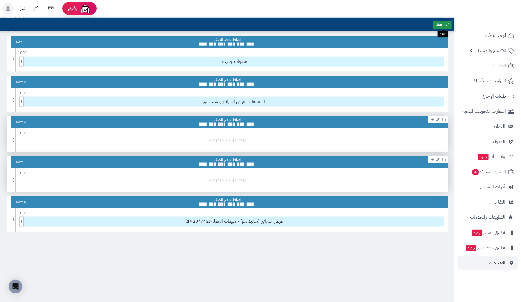
click at [439, 22] on link at bounding box center [442, 25] width 18 height 8
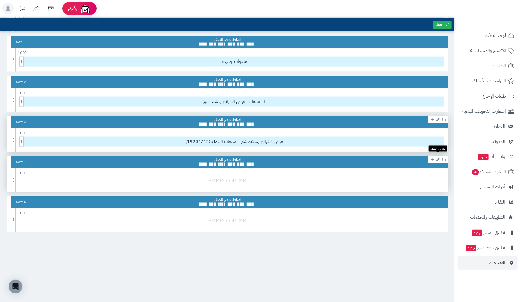
click at [437, 158] on icon at bounding box center [438, 160] width 3 height 4
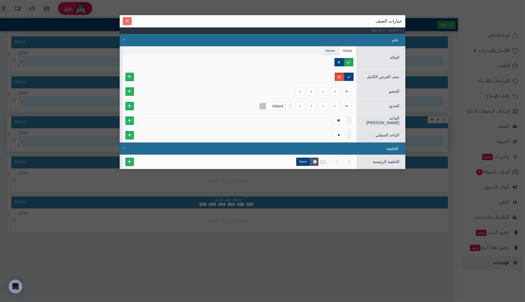
click at [128, 22] on icon "Close" at bounding box center [127, 20] width 3 height 3
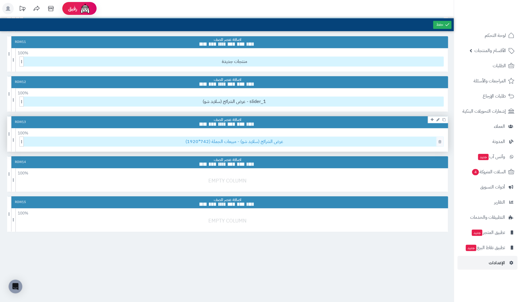
click at [326, 137] on span "عرض الشرائح (سلايد شو) - مبيعات الجملة (742*1920)" at bounding box center [234, 141] width 418 height 9
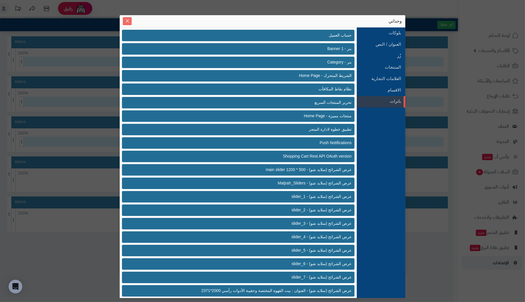
click at [126, 19] on icon "Close" at bounding box center [127, 21] width 5 height 5
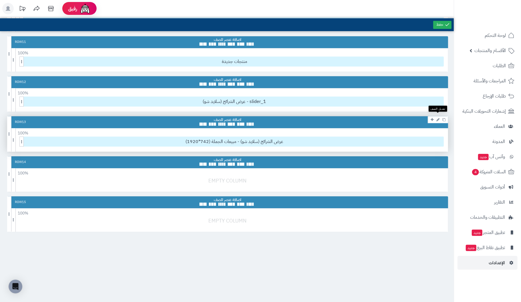
click at [439, 118] on icon at bounding box center [438, 120] width 3 height 4
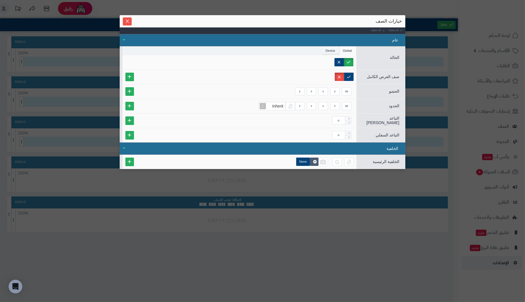
click at [335, 47] on li "Device" at bounding box center [331, 50] width 17 height 9
click at [348, 60] on label "Phone" at bounding box center [341, 62] width 24 height 8
click at [127, 21] on icon "Close" at bounding box center [127, 21] width 5 height 5
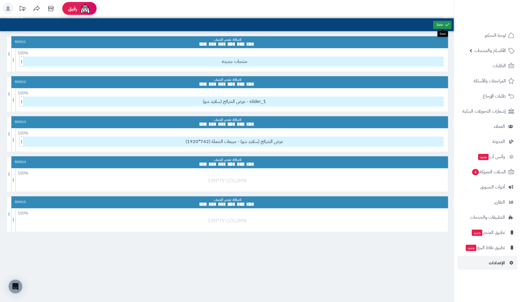
click at [437, 23] on link at bounding box center [442, 25] width 18 height 8
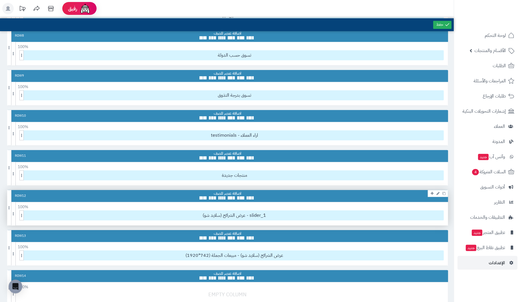
scroll to position [304, 0]
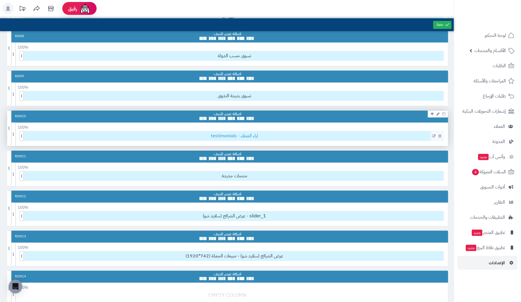
click at [234, 134] on span "testimonials - اراء العملاء" at bounding box center [234, 135] width 418 height 9
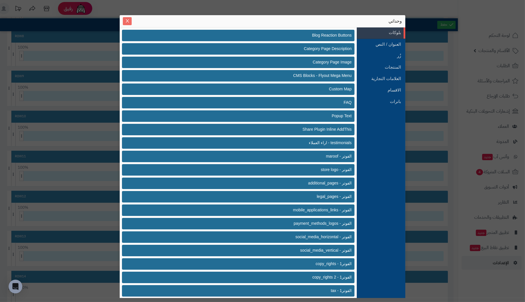
click at [128, 17] on button "Close" at bounding box center [127, 21] width 9 height 8
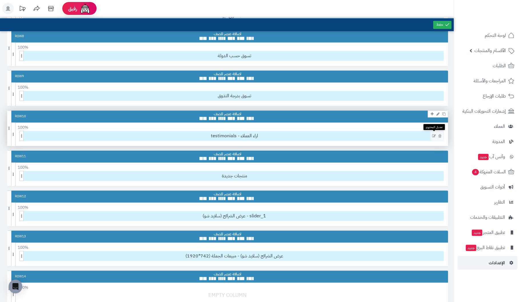
click at [433, 134] on icon at bounding box center [434, 136] width 4 height 4
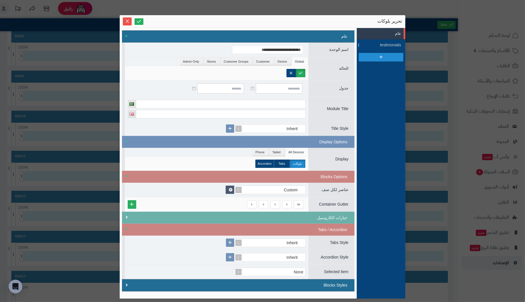
drag, startPoint x: 285, startPoint y: 23, endPoint x: 277, endPoint y: 5, distance: 20.2
click at [277, 5] on div "**********" at bounding box center [262, 151] width 525 height 302
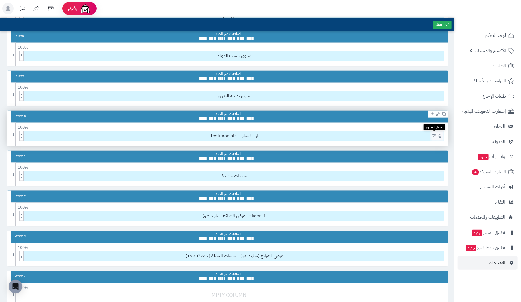
click at [434, 134] on icon at bounding box center [434, 136] width 4 height 4
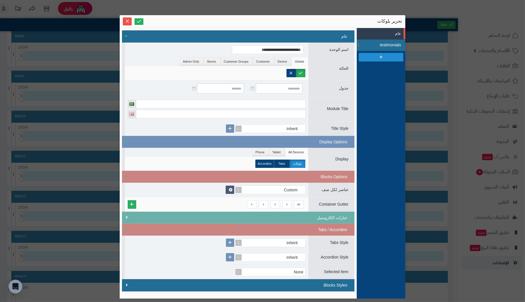
click at [390, 44] on span "testimonials" at bounding box center [389, 45] width 26 height 6
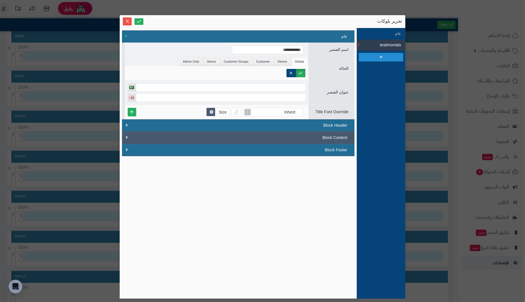
click at [130, 135] on div "Block Content" at bounding box center [238, 137] width 233 height 12
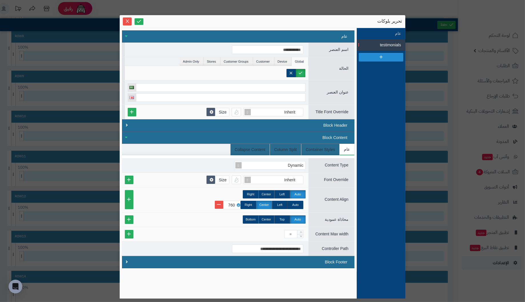
click at [130, 137] on div "Block Content" at bounding box center [238, 137] width 233 height 12
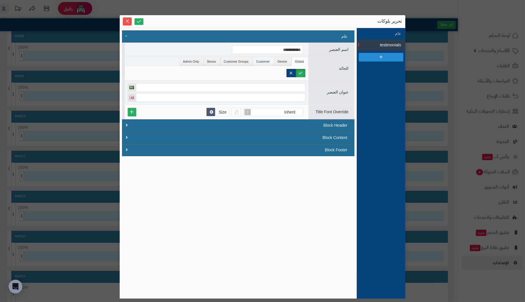
click at [261, 58] on li "Customer" at bounding box center [263, 61] width 21 height 9
click at [279, 59] on li "Device" at bounding box center [283, 61] width 17 height 9
click at [243, 61] on li "Customer Groups" at bounding box center [237, 61] width 33 height 9
click at [212, 62] on li "Stores" at bounding box center [212, 61] width 17 height 9
click at [196, 62] on li "Admin Only" at bounding box center [192, 61] width 24 height 9
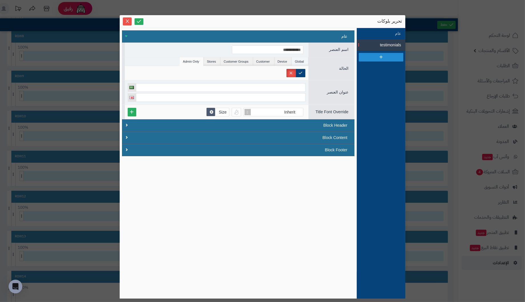
click at [300, 61] on li "Global" at bounding box center [300, 61] width 17 height 9
click at [393, 33] on li "عام" at bounding box center [381, 33] width 49 height 11
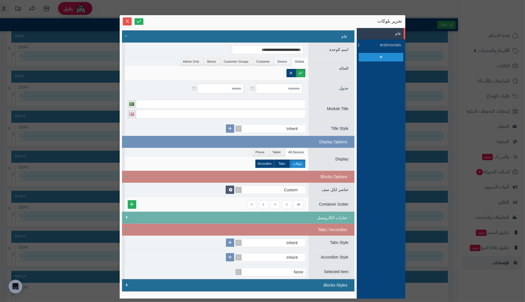
click at [286, 59] on li "Device" at bounding box center [283, 61] width 17 height 9
click at [268, 60] on li "Customer" at bounding box center [263, 61] width 21 height 9
click at [247, 61] on li "Customer Groups" at bounding box center [237, 61] width 33 height 9
click at [212, 61] on li "Stores" at bounding box center [212, 61] width 17 height 9
click at [200, 61] on li "Admin Only" at bounding box center [192, 61] width 24 height 9
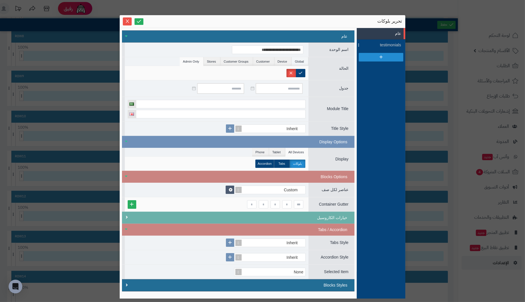
click at [299, 61] on li "Global" at bounding box center [300, 61] width 17 height 9
click at [386, 34] on li "عام" at bounding box center [381, 33] width 49 height 11
click at [127, 22] on icon "Close" at bounding box center [127, 21] width 5 height 5
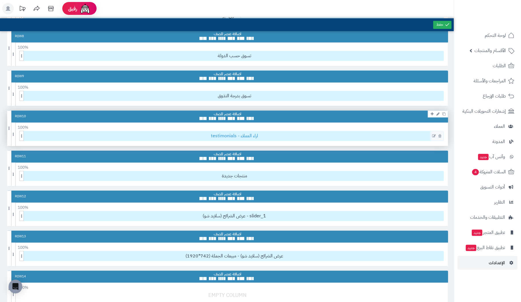
click at [229, 135] on span "testimonials - اراء العملاء" at bounding box center [234, 135] width 418 height 9
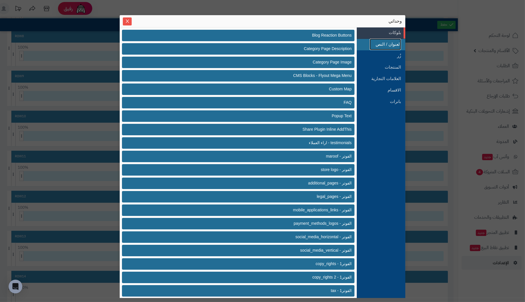
click at [386, 41] on link "العنوان / النص" at bounding box center [385, 44] width 31 height 11
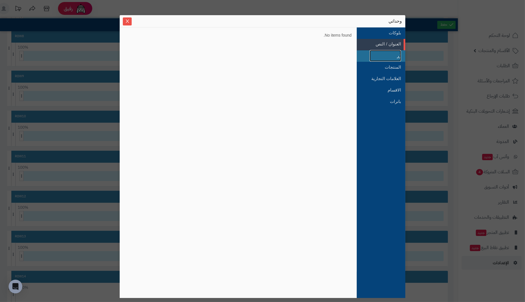
click at [392, 58] on link "زُر" at bounding box center [385, 55] width 31 height 11
click at [392, 64] on link "المنتجات" at bounding box center [385, 66] width 31 height 11
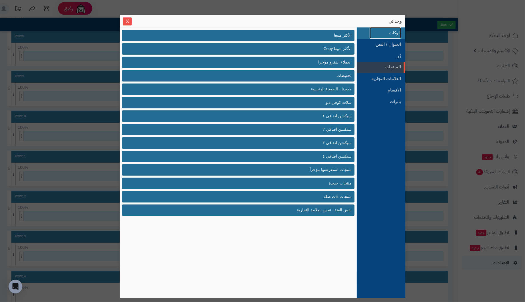
click at [393, 31] on link "بلوكات" at bounding box center [385, 32] width 31 height 11
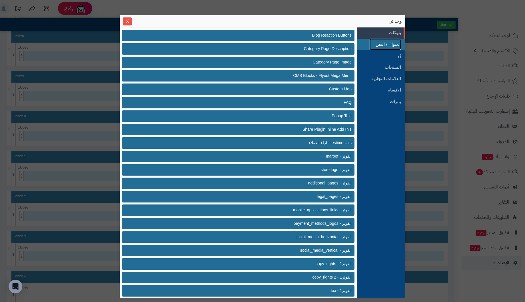
click at [390, 42] on link "العنوان / النص" at bounding box center [385, 44] width 31 height 11
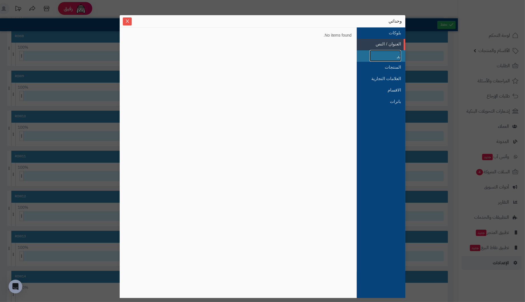
click at [397, 56] on link "زُر" at bounding box center [385, 55] width 31 height 11
click at [394, 66] on link "المنتجات" at bounding box center [385, 66] width 31 height 11
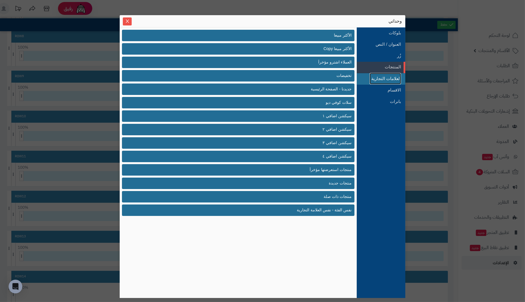
click at [387, 77] on link "العلامات التجارية" at bounding box center [385, 78] width 31 height 11
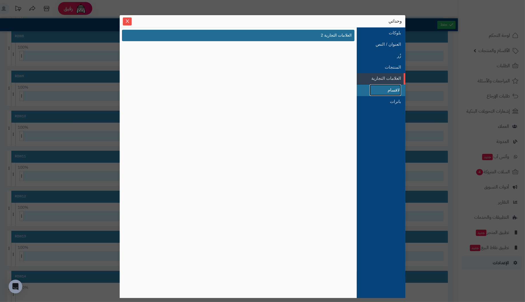
click at [398, 89] on link "الاقسام" at bounding box center [385, 89] width 31 height 11
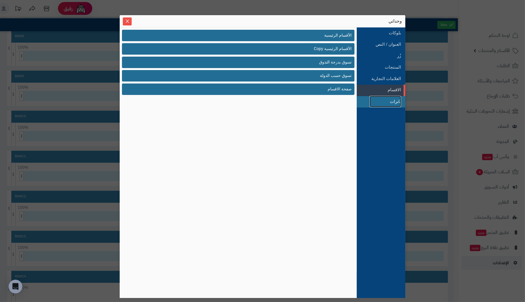
click at [384, 102] on link "بانرات" at bounding box center [385, 101] width 31 height 11
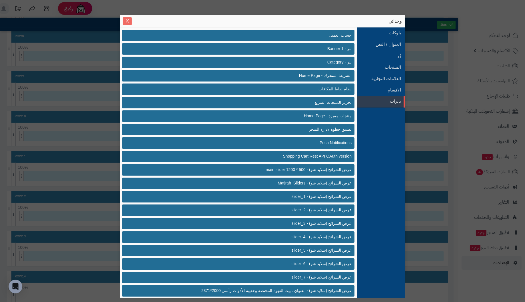
click at [127, 21] on icon "Close" at bounding box center [127, 20] width 3 height 3
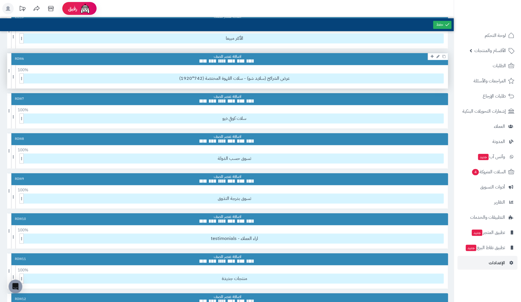
scroll to position [189, 0]
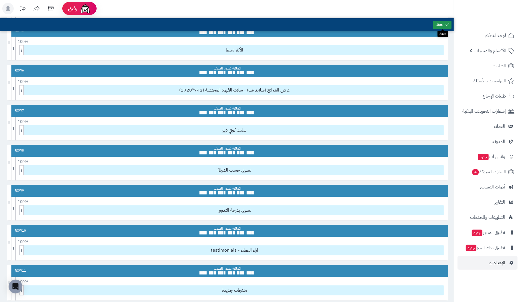
click at [442, 25] on link at bounding box center [442, 25] width 18 height 8
click at [497, 261] on span "الإعدادات" at bounding box center [497, 263] width 16 height 8
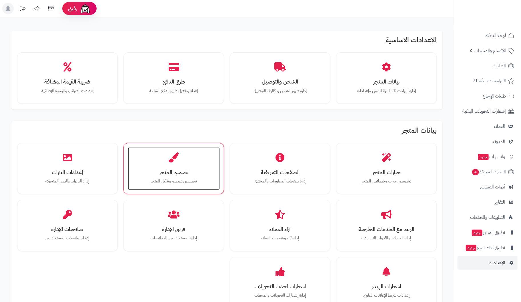
click at [175, 165] on div "تصميم المتجر تخصيص تصميم وشكل المتجر" at bounding box center [174, 168] width 92 height 43
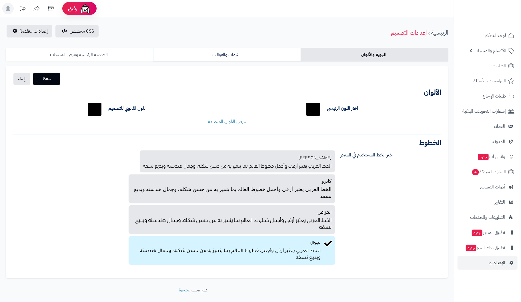
click at [77, 53] on link "الصفحة الرئيسية وعرض المنتجات" at bounding box center [80, 55] width 148 height 14
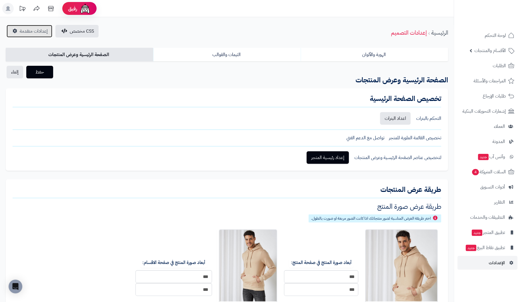
click at [41, 32] on span "إعدادات متقدمة" at bounding box center [34, 31] width 28 height 7
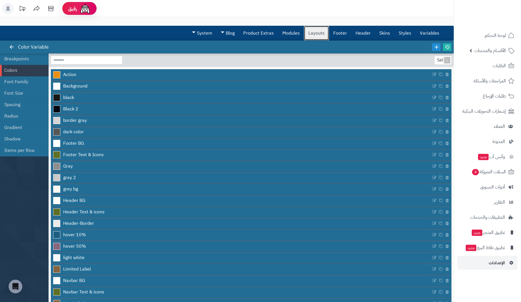
click at [322, 33] on link "Layouts" at bounding box center [316, 33] width 25 height 14
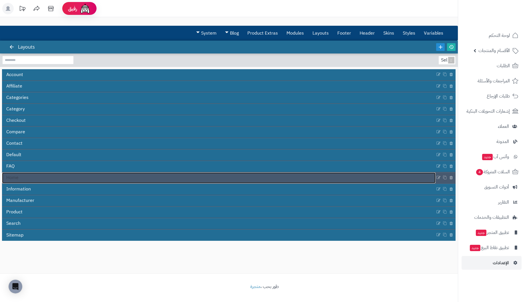
click at [15, 180] on span "Home" at bounding box center [12, 177] width 12 height 7
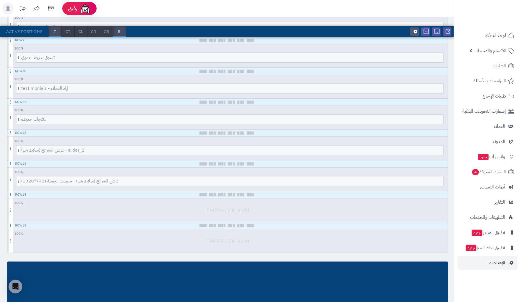
scroll to position [343, 0]
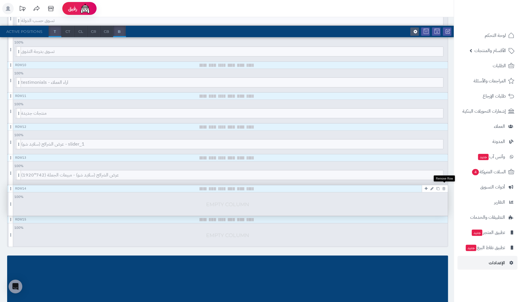
click at [444, 187] on icon at bounding box center [444, 189] width 3 height 4
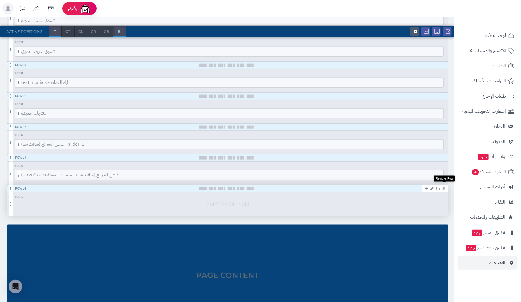
click at [444, 187] on icon at bounding box center [444, 189] width 3 height 4
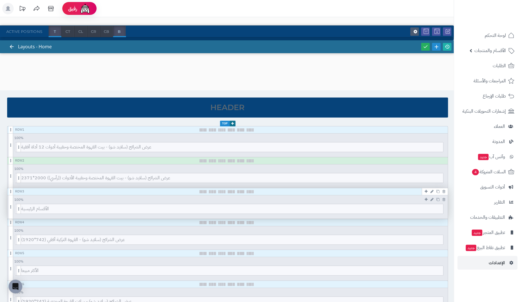
scroll to position [0, 0]
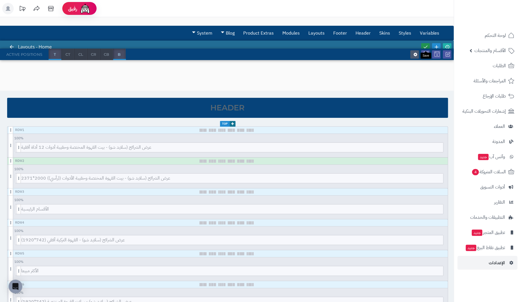
click at [426, 44] on icon at bounding box center [425, 46] width 5 height 5
click at [448, 45] on icon at bounding box center [447, 46] width 5 height 5
click at [423, 45] on icon at bounding box center [425, 46] width 5 height 5
click at [448, 46] on icon at bounding box center [447, 46] width 5 height 5
click at [497, 262] on span "الإعدادات" at bounding box center [497, 263] width 16 height 8
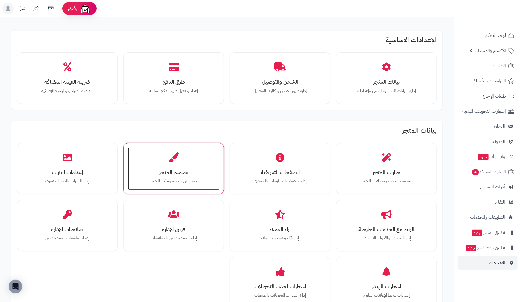
click at [171, 177] on div "تصميم المتجر تخصيص تصميم وشكل المتجر" at bounding box center [174, 168] width 92 height 43
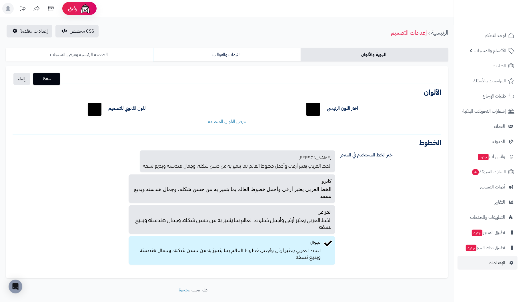
click at [94, 52] on link "الصفحة الرئيسية وعرض المنتجات" at bounding box center [80, 55] width 148 height 14
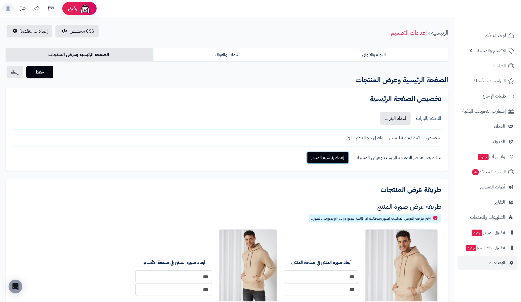
click at [333, 159] on link "إعداد رئيسية المتجر" at bounding box center [328, 157] width 42 height 13
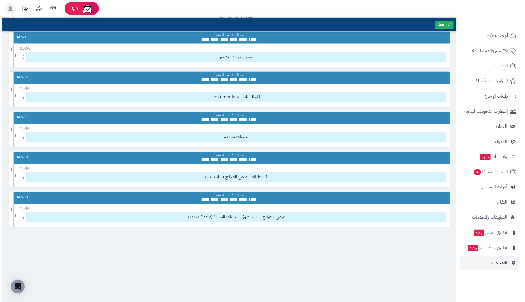
scroll to position [343, 0]
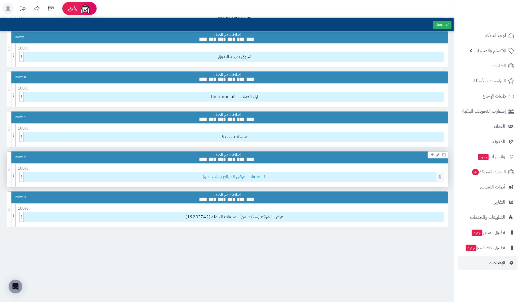
click at [233, 174] on span "عرض الشرائح (سلايد شو) - slider_1" at bounding box center [234, 176] width 418 height 9
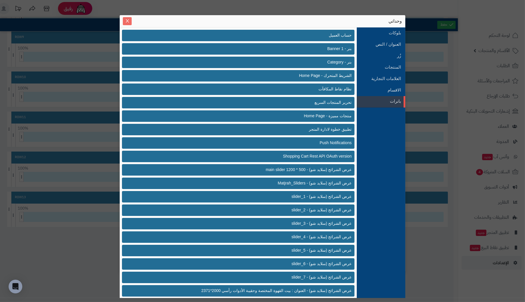
click at [130, 19] on span "Close" at bounding box center [127, 21] width 9 height 5
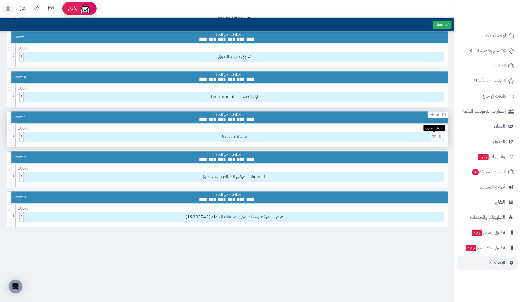
click at [435, 135] on icon at bounding box center [434, 137] width 4 height 4
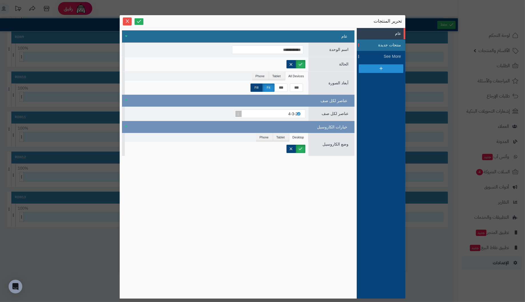
click at [391, 46] on span "منتجات جديدة" at bounding box center [389, 45] width 26 height 6
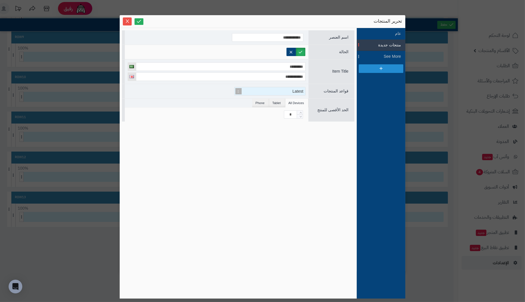
click at [258, 89] on div "Latest" at bounding box center [273, 91] width 66 height 8
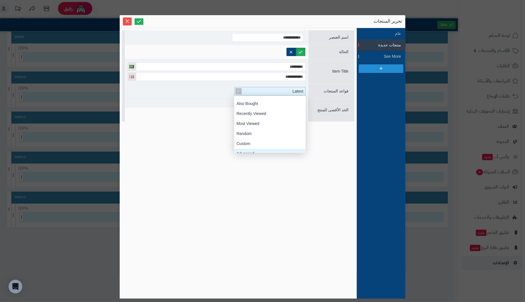
scroll to position [63, 0]
click at [266, 148] on div "Advanced" at bounding box center [269, 148] width 71 height 10
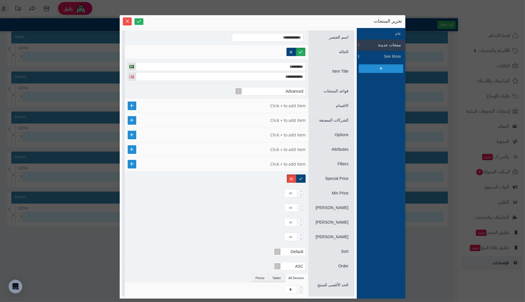
click at [341, 106] on span "الاقسام" at bounding box center [342, 105] width 13 height 5
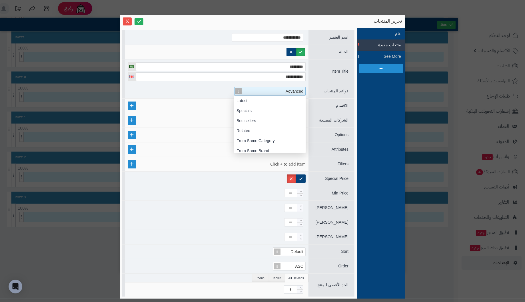
click at [266, 89] on div "Advanced" at bounding box center [273, 91] width 66 height 8
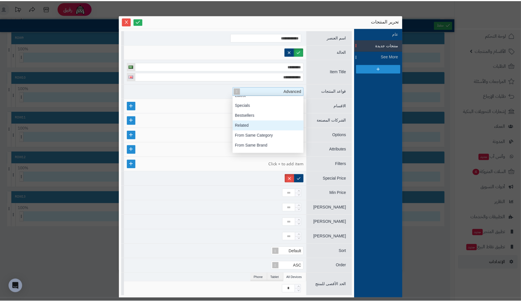
scroll to position [0, 0]
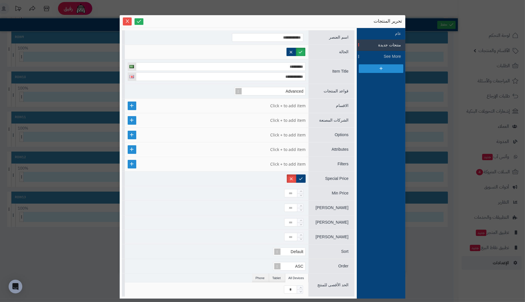
click at [192, 87] on div "Advanced" at bounding box center [217, 91] width 184 height 14
click at [127, 20] on icon "Close" at bounding box center [127, 21] width 5 height 5
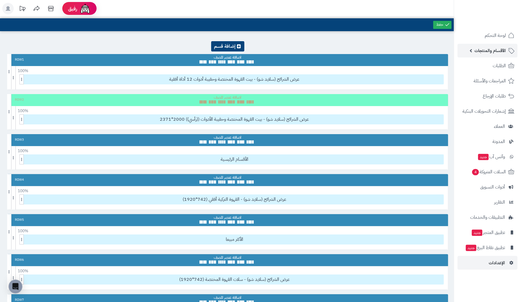
click at [501, 49] on span "الأقسام والمنتجات" at bounding box center [490, 51] width 31 height 8
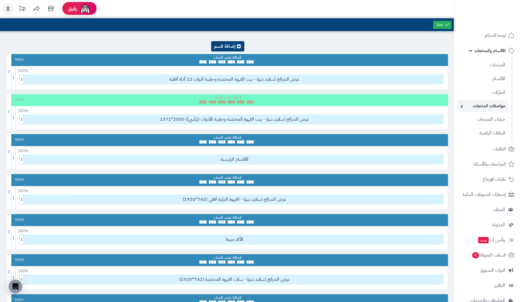
click at [486, 107] on link "مواصفات المنتجات" at bounding box center [483, 106] width 51 height 12
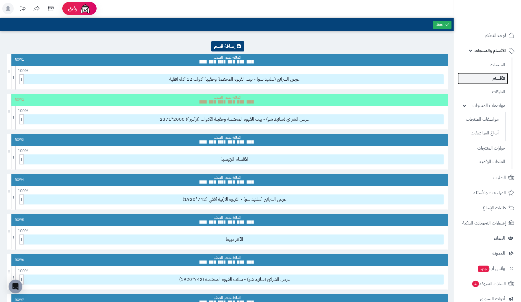
click at [495, 78] on link "الأقسام" at bounding box center [483, 79] width 51 height 12
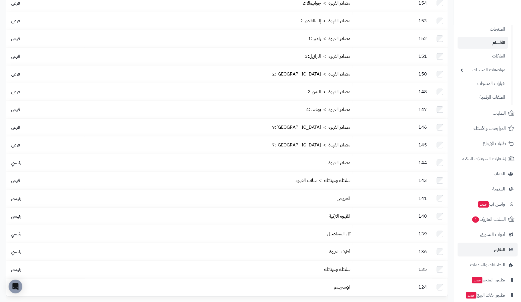
scroll to position [58, 0]
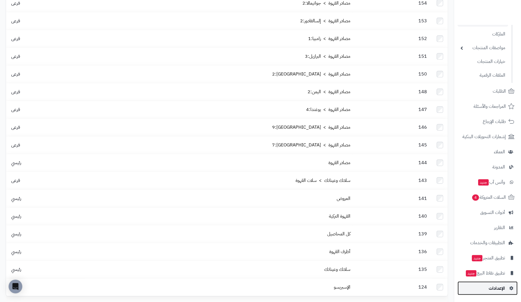
click at [499, 287] on span "الإعدادات" at bounding box center [497, 288] width 16 height 8
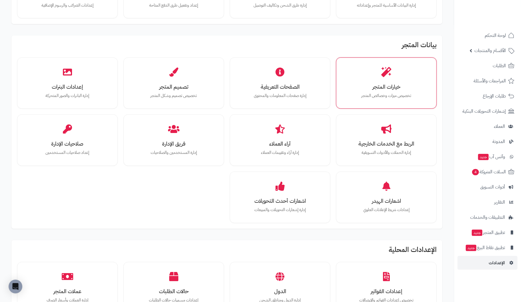
scroll to position [85, 0]
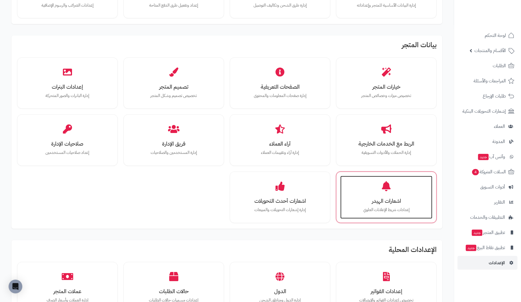
click at [389, 191] on div "اشعارات الهيدر إعدادات شريط الإعلانات [PERSON_NAME]" at bounding box center [386, 197] width 92 height 43
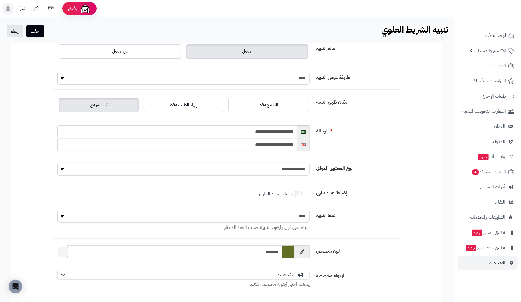
click at [284, 78] on select "**** *****" at bounding box center [183, 78] width 252 height 13
click at [57, 72] on select "**** *****" at bounding box center [183, 78] width 252 height 13
click at [394, 71] on form "**********" at bounding box center [226, 169] width 343 height 252
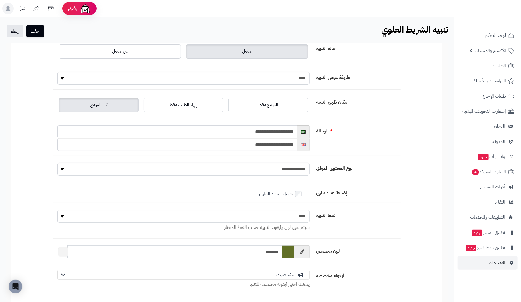
click at [246, 131] on input "**********" at bounding box center [177, 131] width 240 height 13
type input "**********"
drag, startPoint x: 247, startPoint y: 145, endPoint x: 360, endPoint y: 145, distance: 113.2
click at [359, 145] on div "**********" at bounding box center [227, 140] width 348 height 31
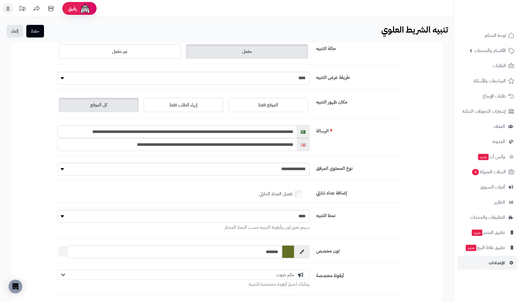
type input "**********"
click at [392, 149] on div "**********" at bounding box center [227, 140] width 348 height 31
click at [35, 29] on button "حفظ" at bounding box center [35, 31] width 18 height 13
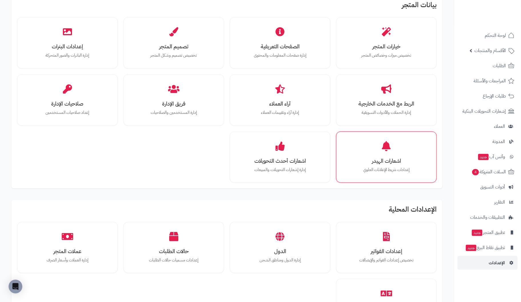
scroll to position [143, 0]
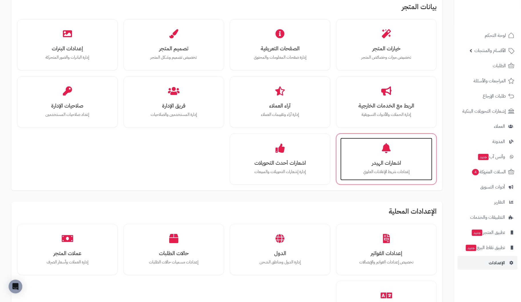
click at [390, 144] on icon at bounding box center [386, 148] width 9 height 10
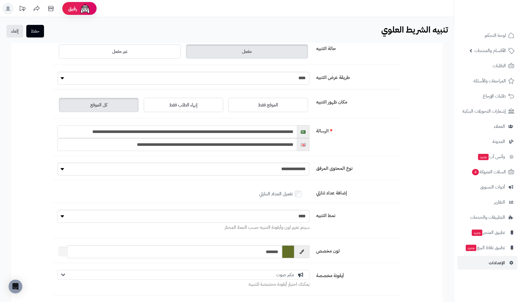
click at [253, 131] on input "**********" at bounding box center [177, 131] width 240 height 13
drag, startPoint x: 234, startPoint y: 131, endPoint x: 253, endPoint y: 135, distance: 20.0
click at [253, 135] on input "**********" at bounding box center [177, 131] width 240 height 13
click at [253, 130] on input "**********" at bounding box center [177, 131] width 240 height 13
type input "**********"
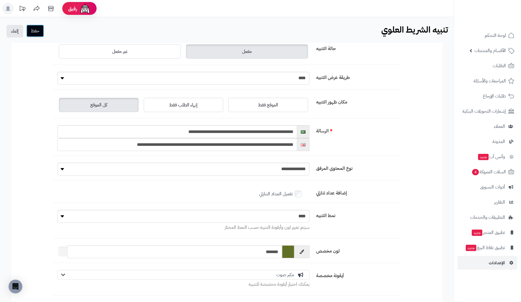
click at [37, 29] on button "حفظ" at bounding box center [35, 31] width 18 height 13
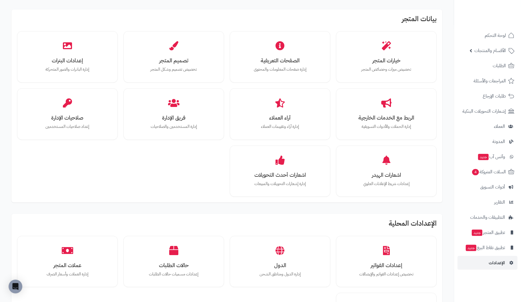
scroll to position [130, 0]
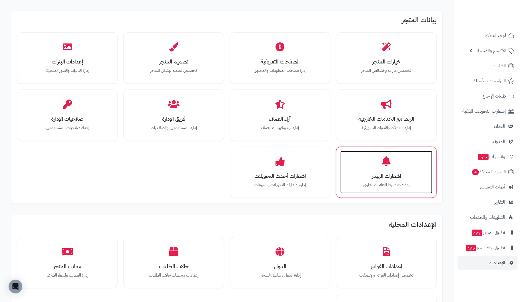
click at [397, 179] on div "اشعارات الهيدر إعدادات شريط الإعلانات [PERSON_NAME]" at bounding box center [386, 172] width 92 height 43
click at [397, 179] on div "اشعارات الهيدر إعدادات شريط الإعلانات العلوي" at bounding box center [386, 172] width 92 height 43
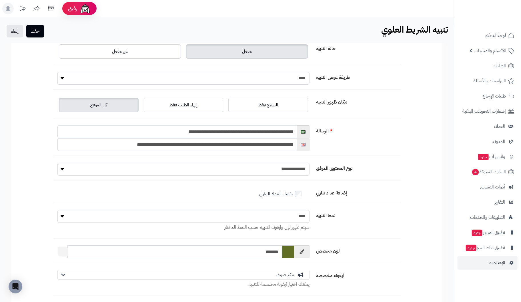
click at [244, 131] on input "**********" at bounding box center [177, 131] width 240 height 13
click at [197, 132] on input "**********" at bounding box center [177, 131] width 240 height 13
type input "**********"
click at [31, 29] on button "حفظ" at bounding box center [35, 31] width 18 height 13
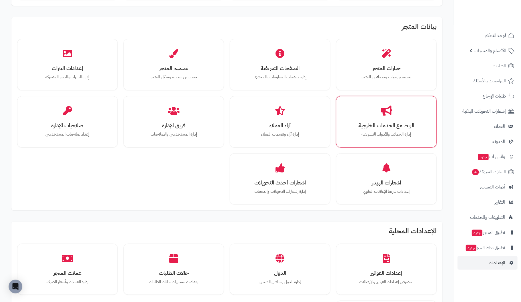
scroll to position [143, 0]
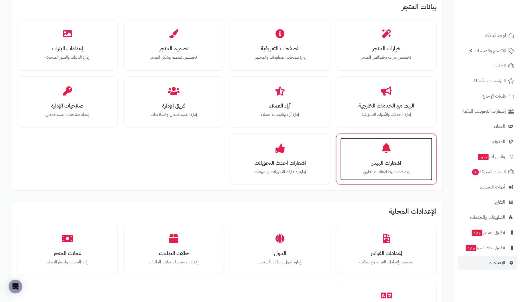
click at [396, 166] on div "اشعارات الهيدر إعدادات شريط الإعلانات [PERSON_NAME]" at bounding box center [386, 159] width 92 height 43
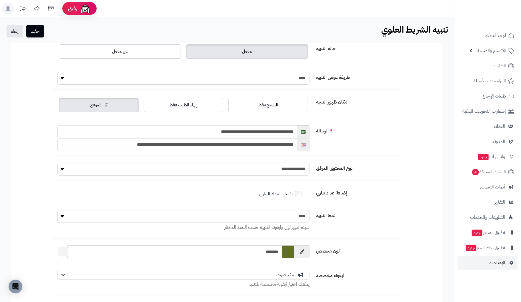
click at [267, 131] on input "**********" at bounding box center [177, 131] width 240 height 13
type input "**********"
click at [277, 168] on select "**********" at bounding box center [183, 169] width 252 height 13
click at [262, 79] on select "**** *****" at bounding box center [183, 78] width 252 height 13
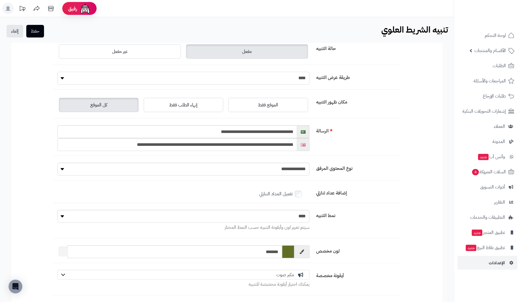
select select "*"
click at [57, 72] on select "**** *****" at bounding box center [183, 78] width 252 height 13
click at [43, 32] on button "حفظ" at bounding box center [35, 31] width 18 height 13
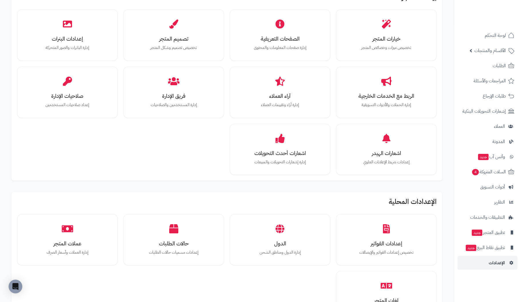
scroll to position [172, 0]
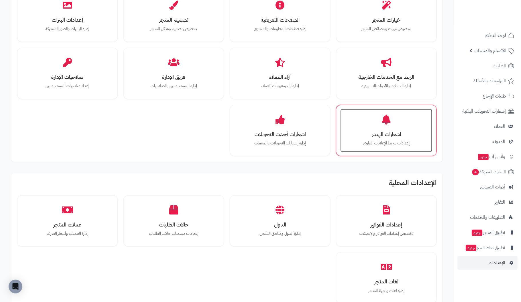
click at [399, 131] on h3 "اشعارات الهيدر" at bounding box center [386, 134] width 81 height 6
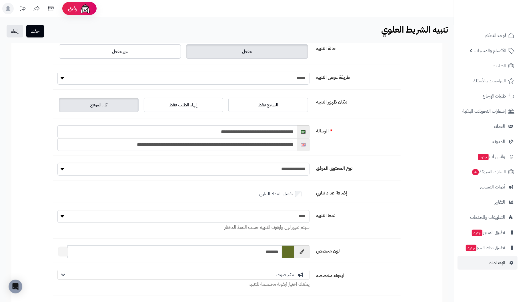
click at [110, 77] on select "**** *****" at bounding box center [183, 78] width 252 height 13
select select "*"
click at [57, 72] on select "**** *****" at bounding box center [183, 78] width 252 height 13
click at [192, 132] on input "**********" at bounding box center [177, 131] width 240 height 13
drag, startPoint x: 226, startPoint y: 131, endPoint x: 315, endPoint y: 131, distance: 88.9
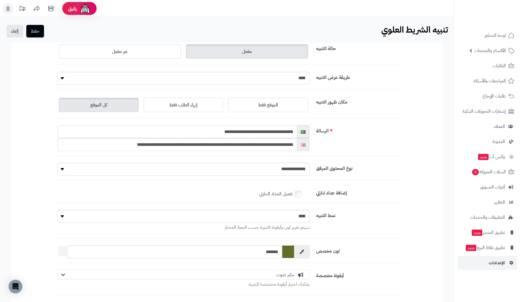
click at [230, 131] on input "**********" at bounding box center [177, 131] width 240 height 13
type input "**********"
click at [29, 29] on button "حفظ" at bounding box center [35, 31] width 18 height 13
